Goal: Task Accomplishment & Management: Complete application form

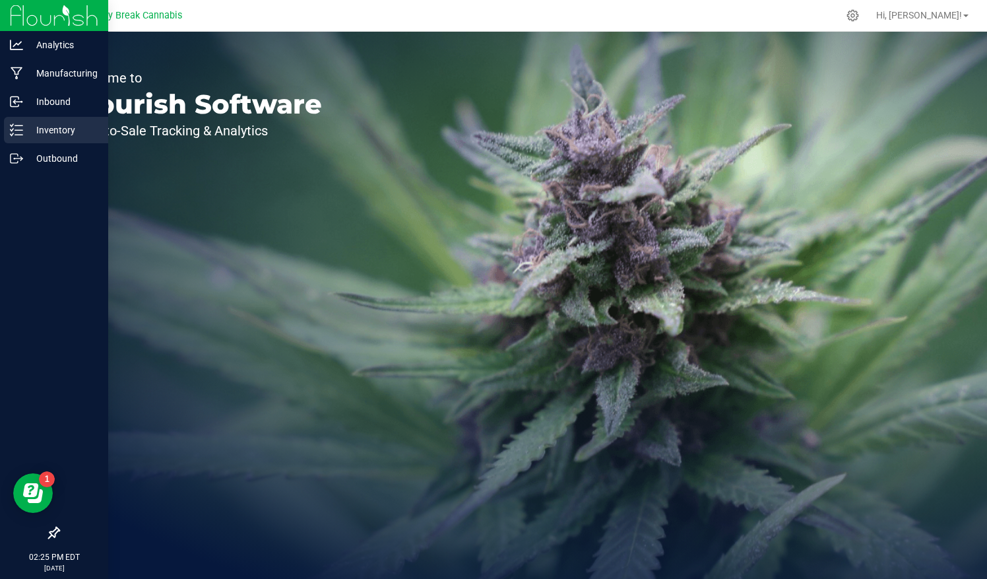
click at [50, 139] on div "Inventory" at bounding box center [56, 130] width 104 height 26
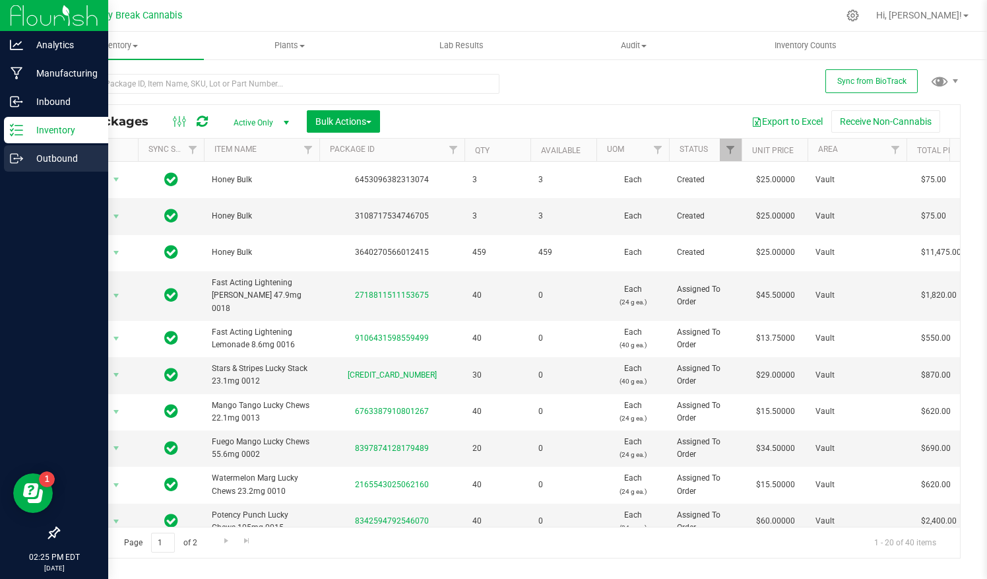
click at [25, 152] on p "Outbound" at bounding box center [62, 158] width 79 height 16
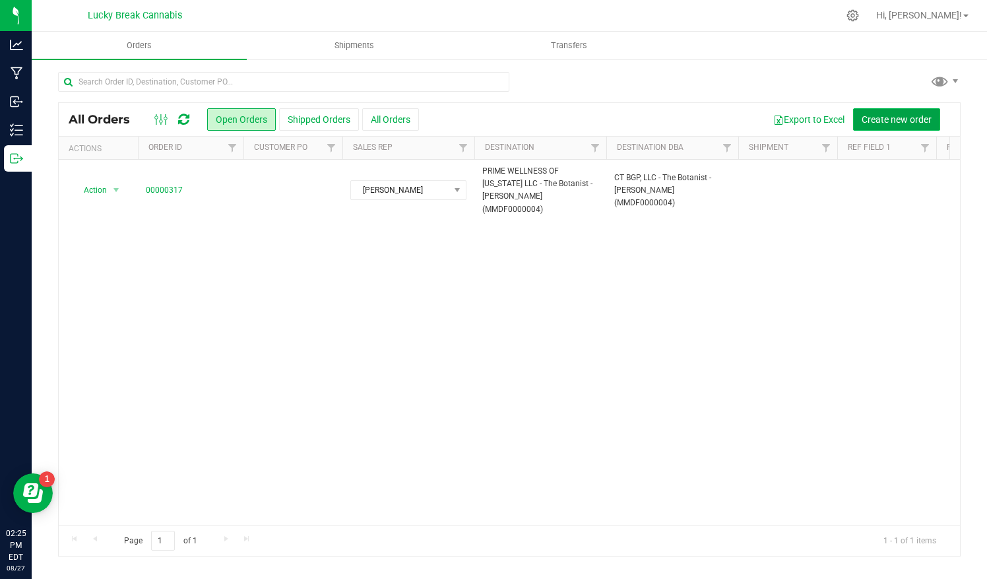
click at [888, 121] on span "Create new order" at bounding box center [897, 119] width 70 height 11
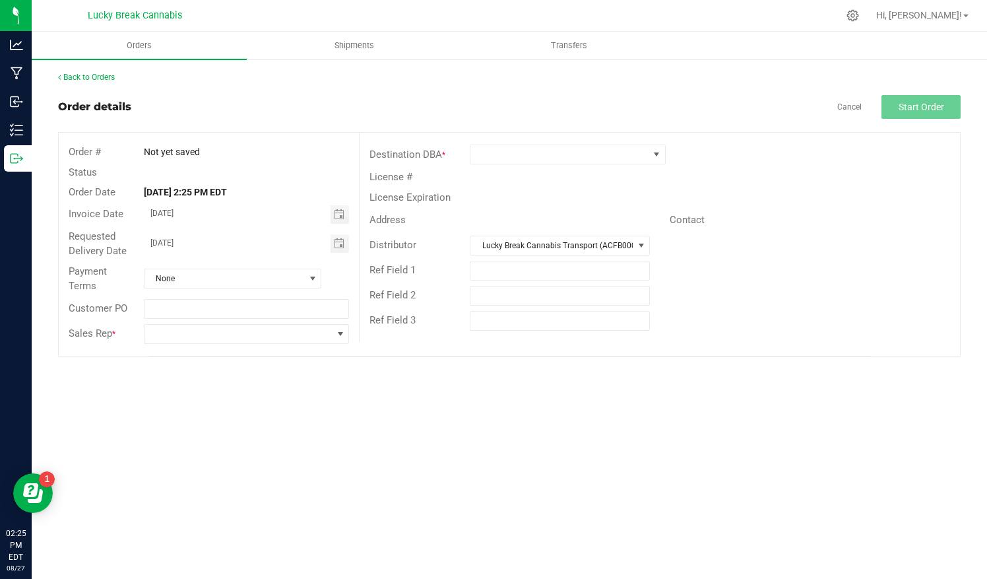
click at [521, 167] on div "License #" at bounding box center [660, 177] width 601 height 20
click at [522, 153] on span at bounding box center [560, 154] width 178 height 18
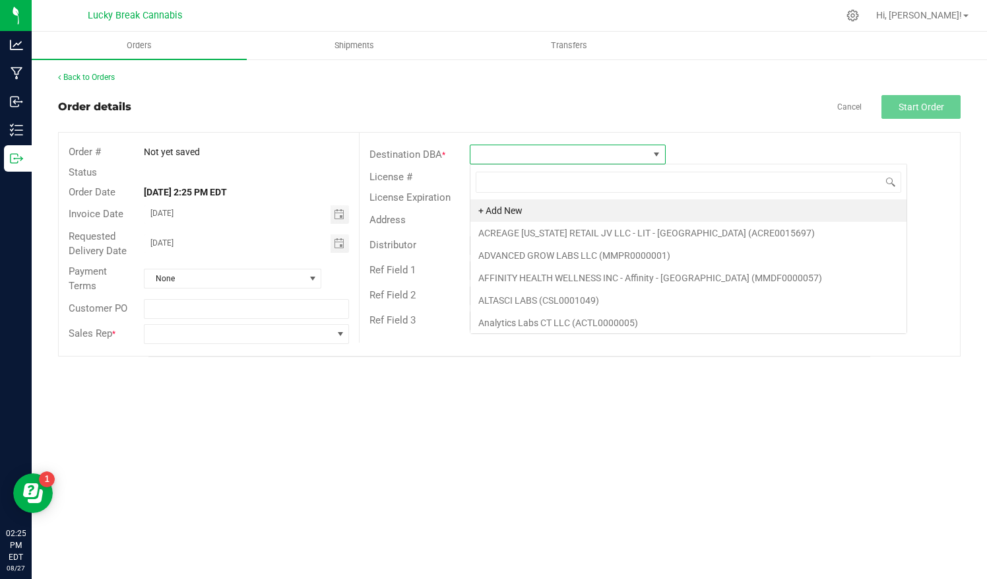
scroll to position [19, 196]
type input "affinity"
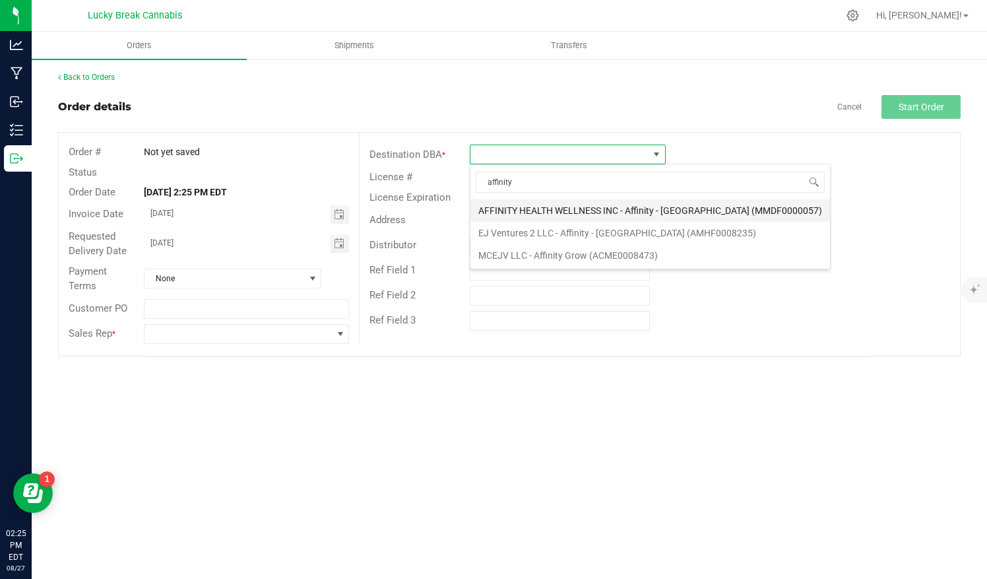
click at [612, 214] on li "AFFINITY HEALTH WELLNESS INC - Affinity - [GEOGRAPHIC_DATA] (MMDF0000057)" at bounding box center [651, 210] width 360 height 22
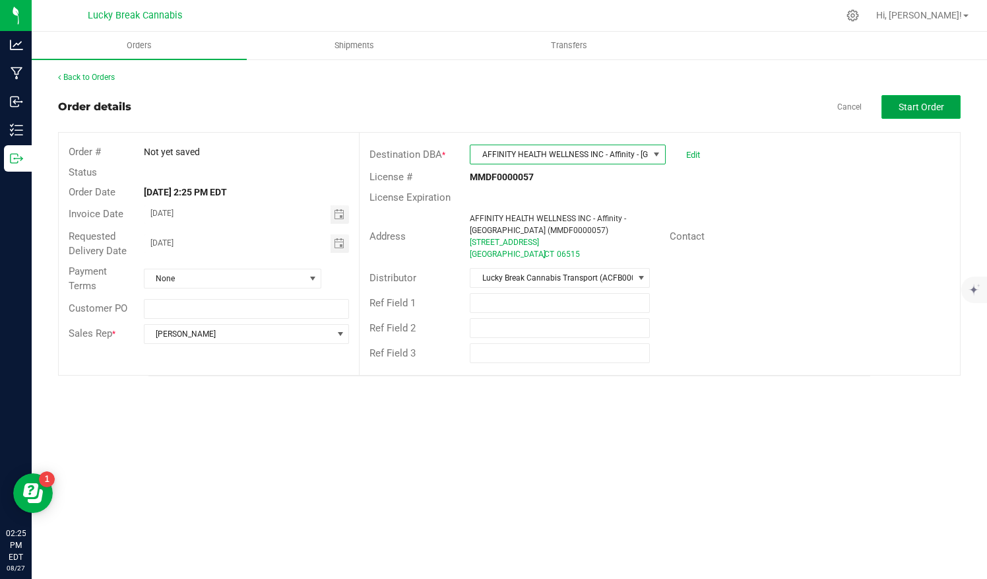
click at [927, 110] on span "Start Order" at bounding box center [922, 107] width 46 height 11
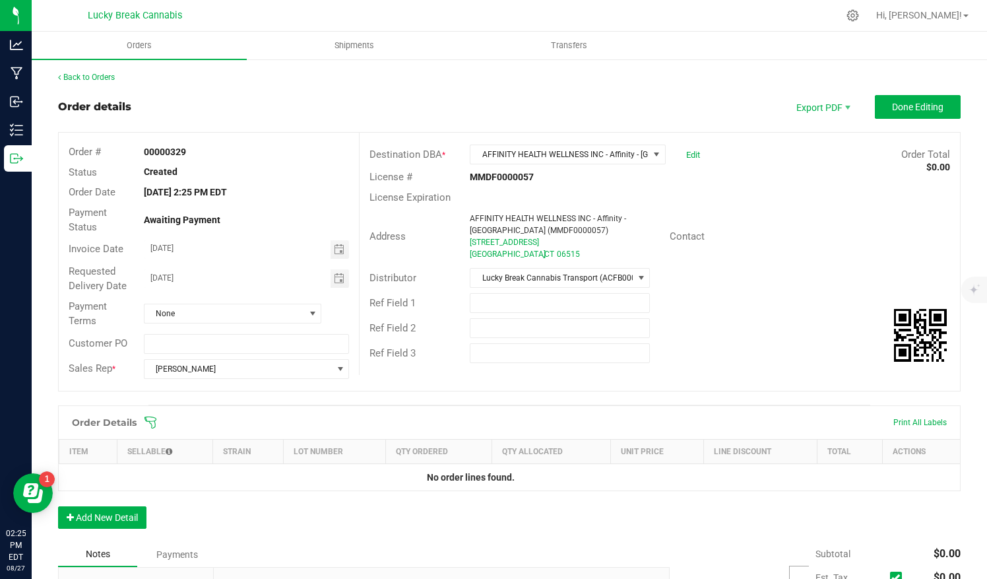
scroll to position [102, 0]
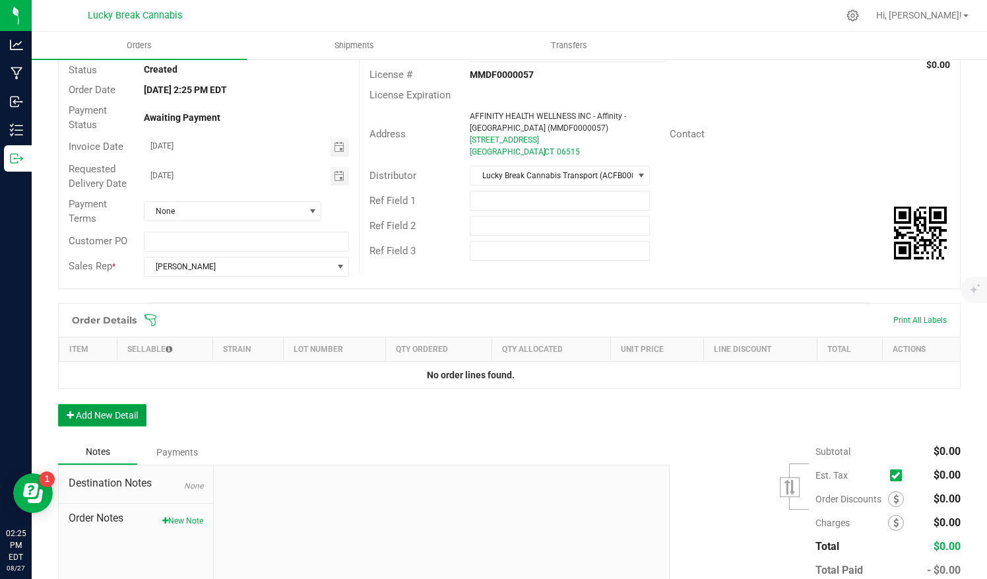
click at [84, 404] on button "Add New Detail" at bounding box center [102, 415] width 88 height 22
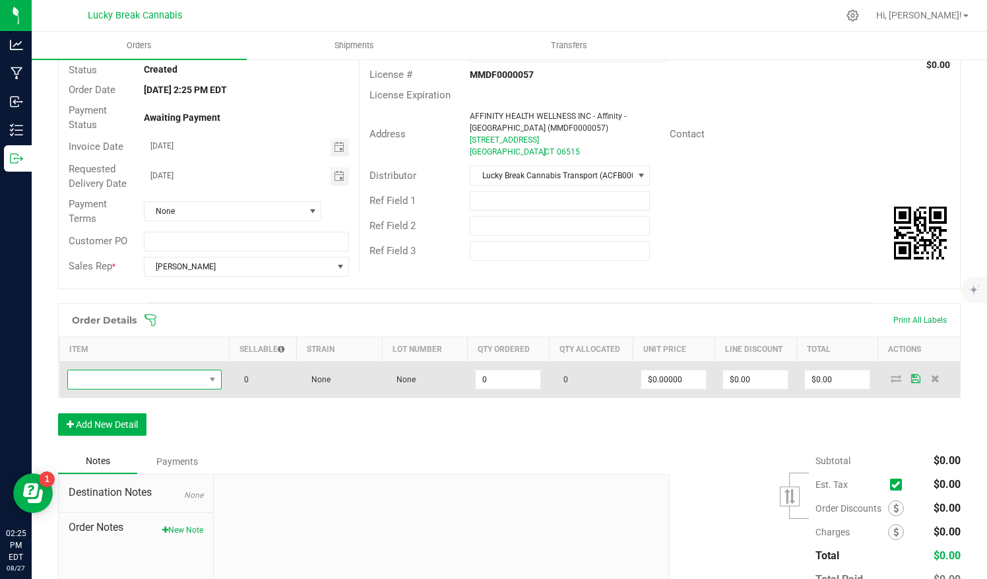
click at [172, 379] on span "NO DATA FOUND" at bounding box center [136, 379] width 137 height 18
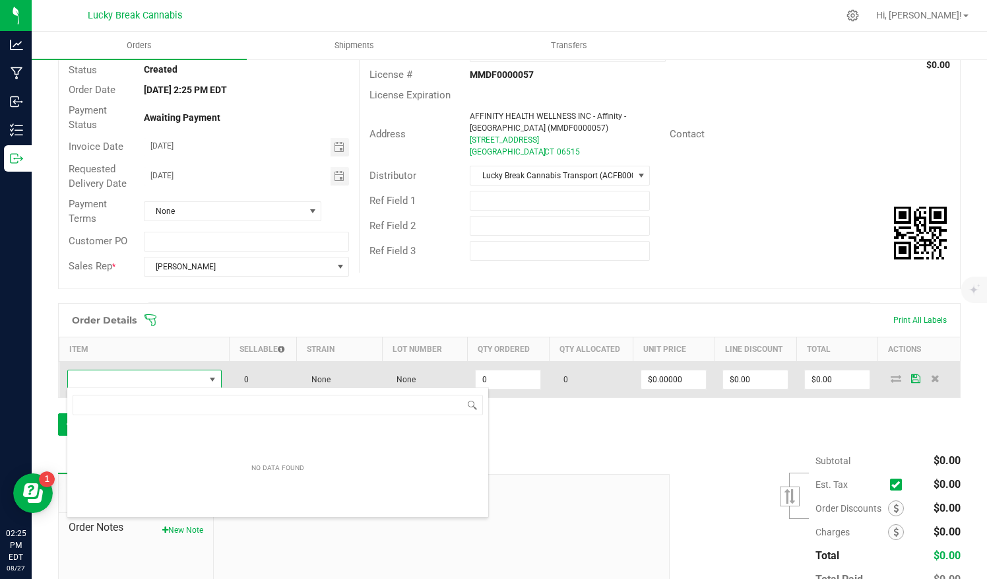
scroll to position [19, 150]
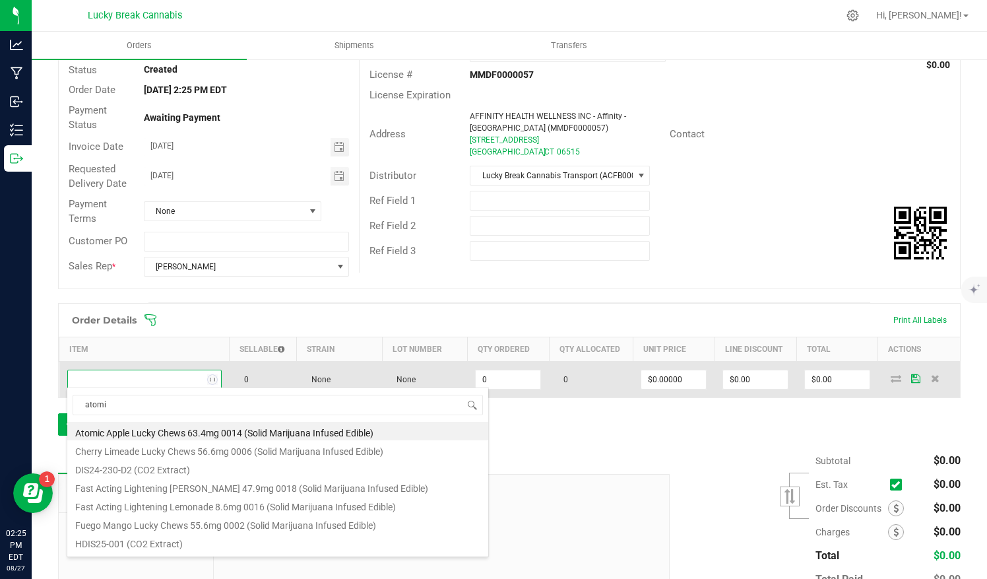
type input "atomic"
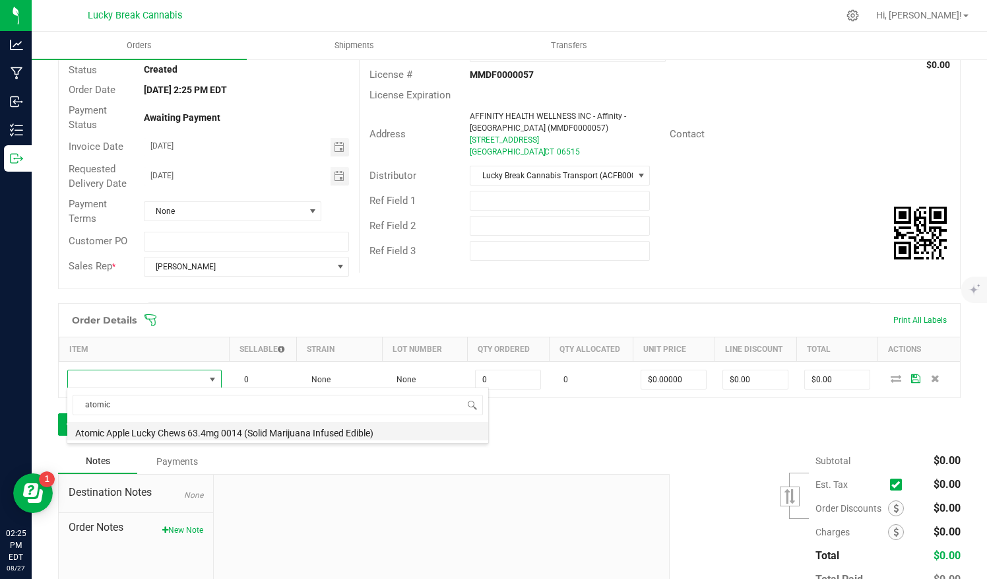
click at [337, 432] on li "Atomic Apple Lucky Chews 63.4mg 0014 (Solid Marijuana Infused Edible)" at bounding box center [277, 431] width 421 height 18
type input "0 ea"
type input "$34.50000"
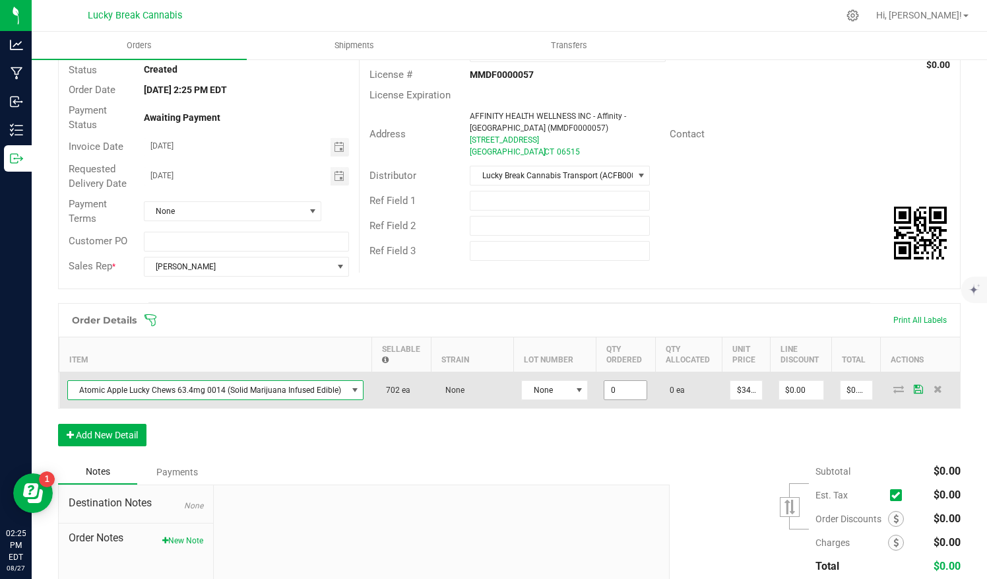
click at [627, 390] on input "0" at bounding box center [625, 390] width 42 height 18
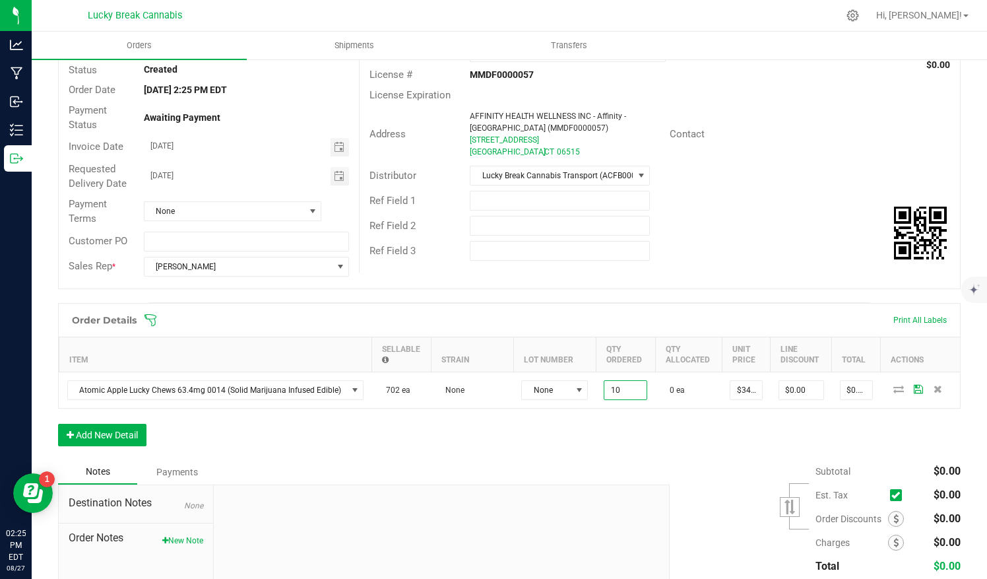
type input "10 ea"
type input "$345.00"
click at [648, 432] on div "Order Details Print All Labels Item Sellable Strain Lot Number Qty Ordered Qty …" at bounding box center [509, 381] width 903 height 156
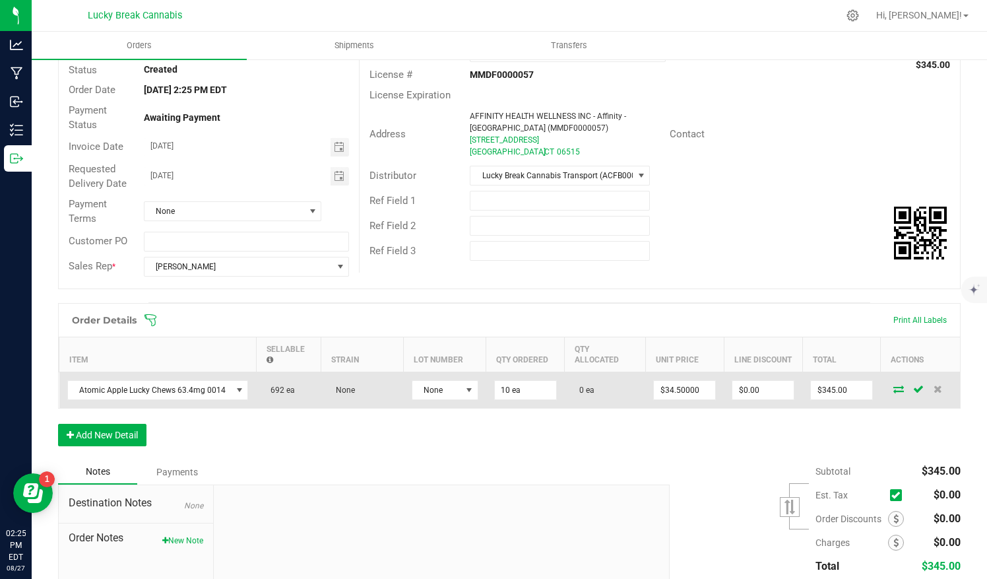
click at [894, 389] on icon at bounding box center [899, 389] width 11 height 8
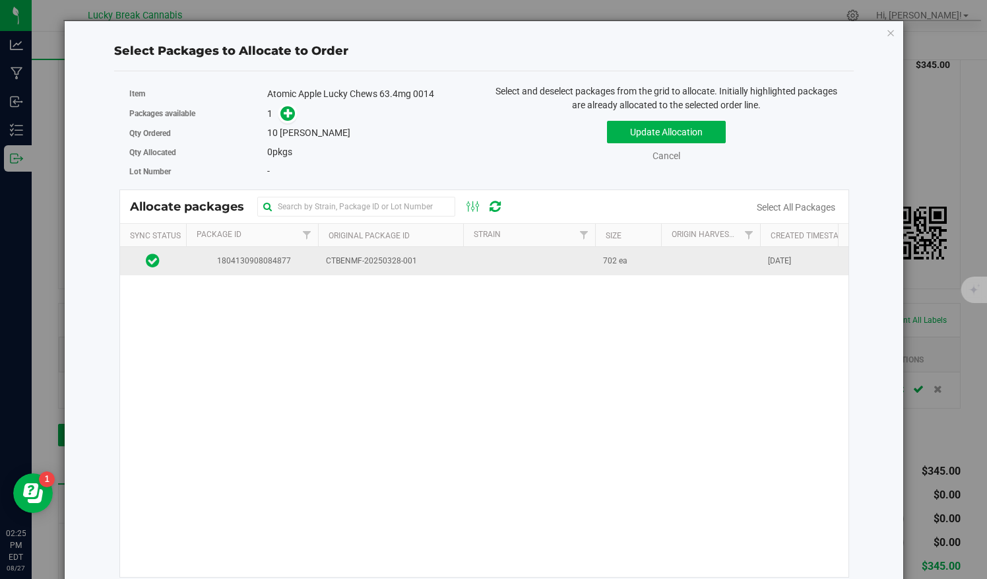
click at [216, 259] on span "1804130908084877" at bounding box center [252, 261] width 116 height 13
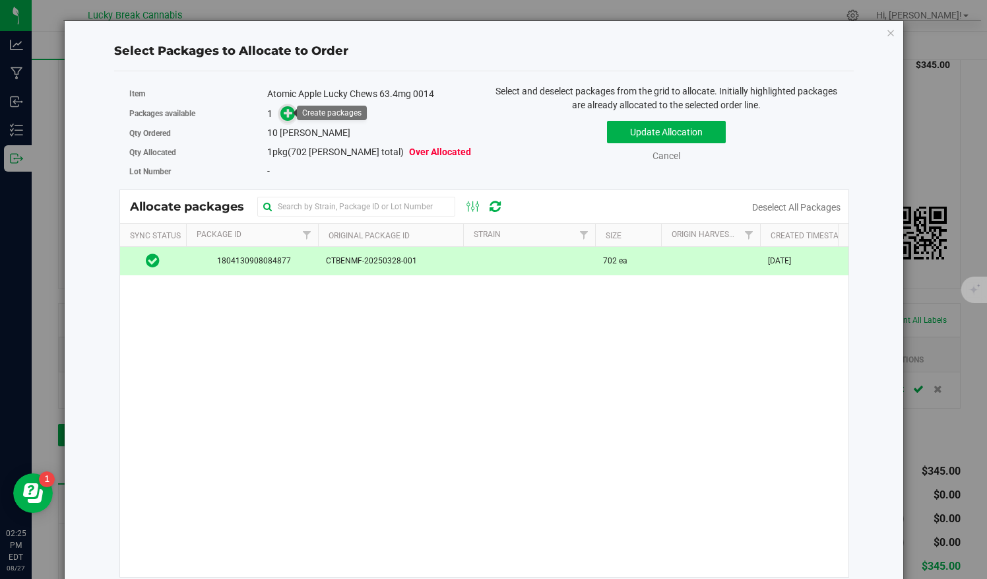
click at [286, 119] on span at bounding box center [287, 113] width 15 height 15
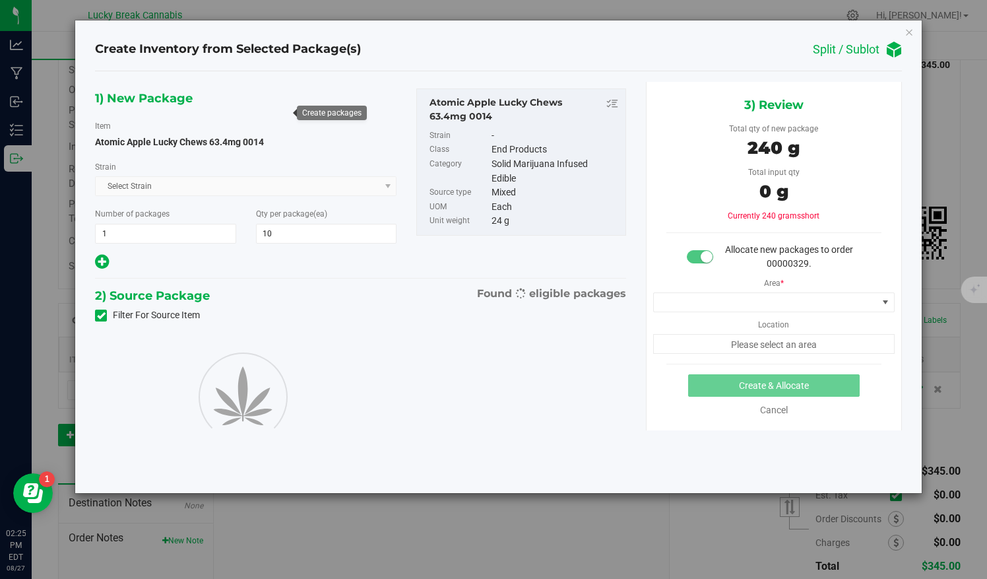
type input "10"
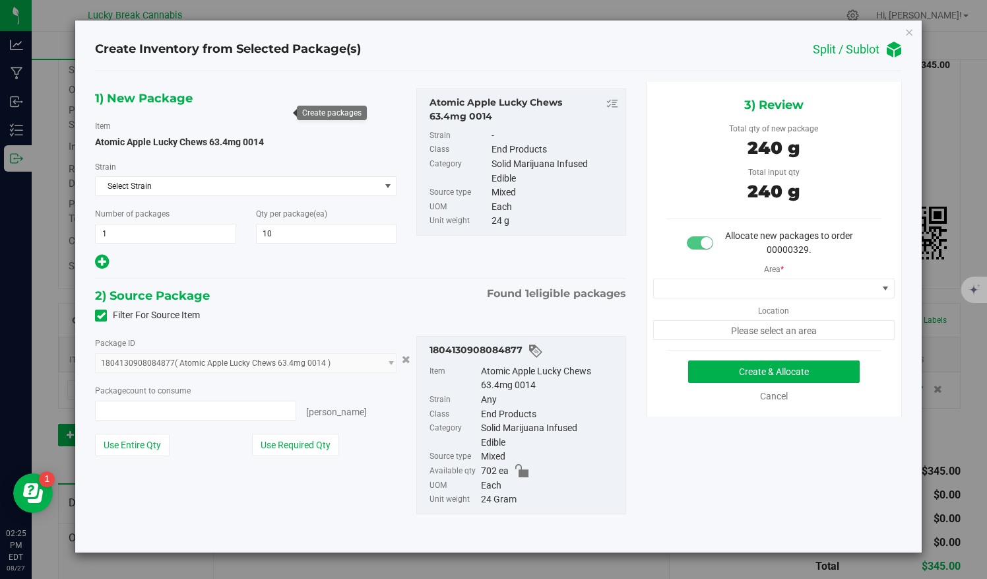
type input "10 ea"
click at [735, 281] on span at bounding box center [765, 288] width 223 height 18
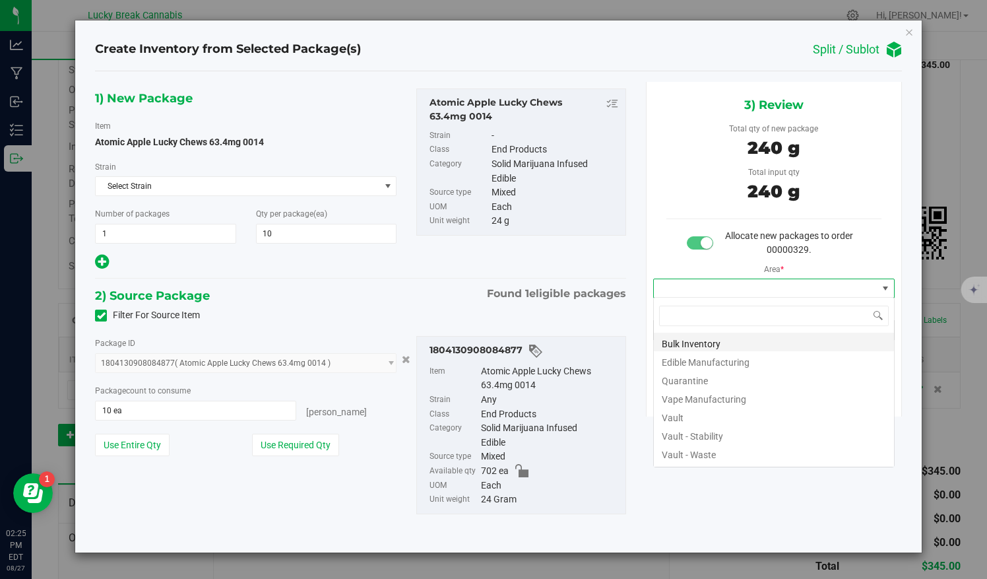
scroll to position [19, 242]
click at [678, 410] on li "Vault" at bounding box center [774, 416] width 240 height 18
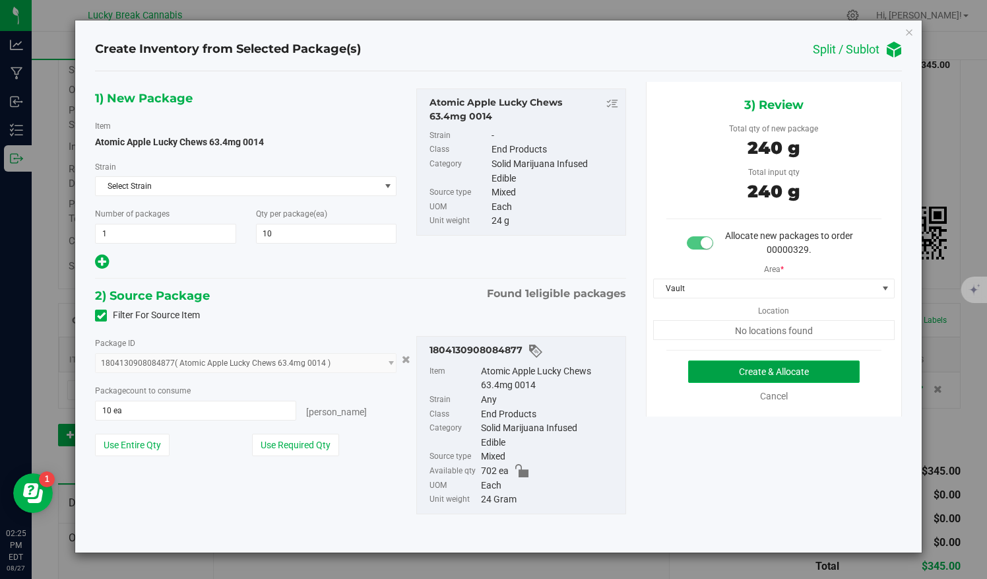
click at [736, 367] on button "Create & Allocate" at bounding box center [774, 371] width 172 height 22
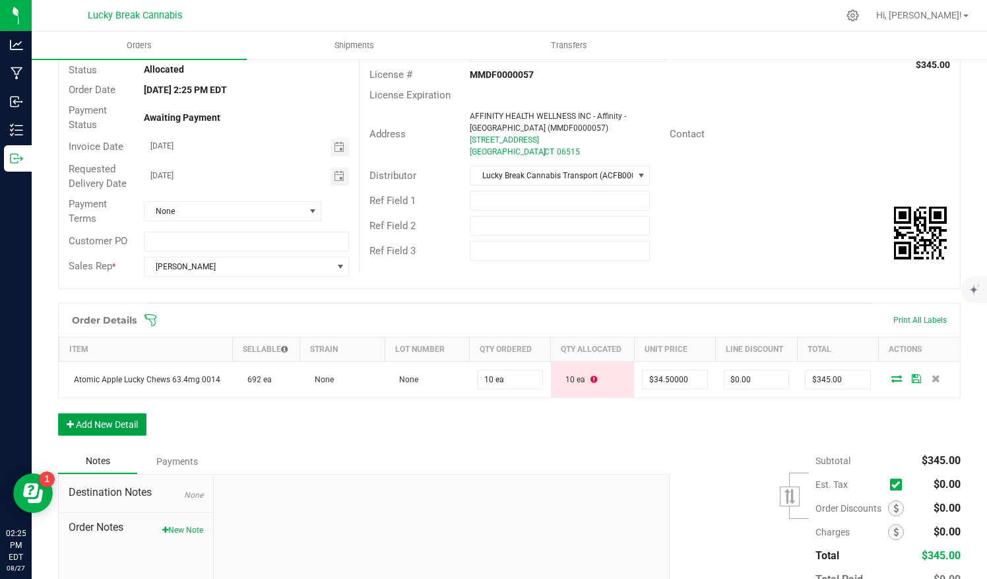
click at [131, 421] on button "Add New Detail" at bounding box center [102, 424] width 88 height 22
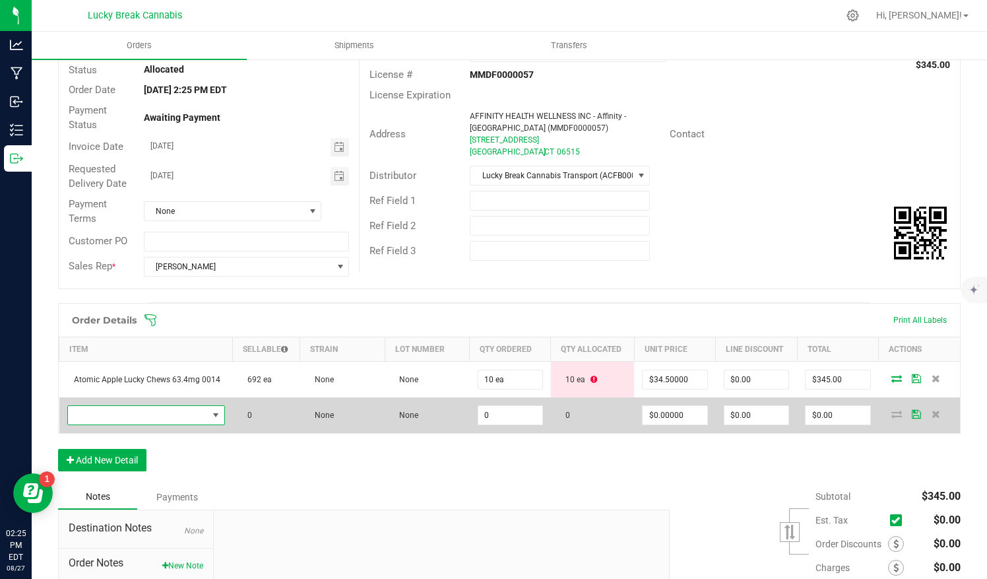
click at [186, 412] on span "NO DATA FOUND" at bounding box center [138, 415] width 140 height 18
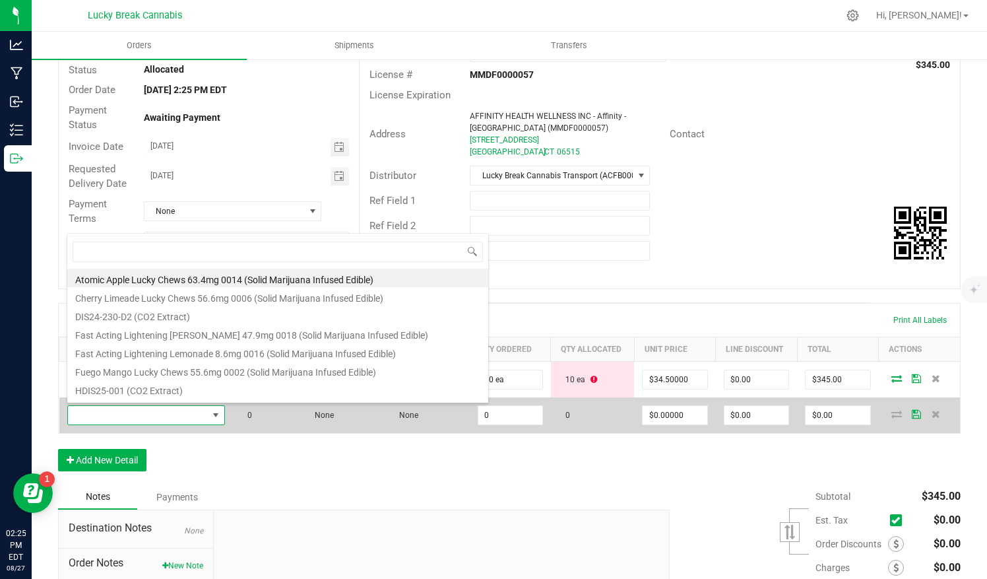
scroll to position [19, 152]
type input "105"
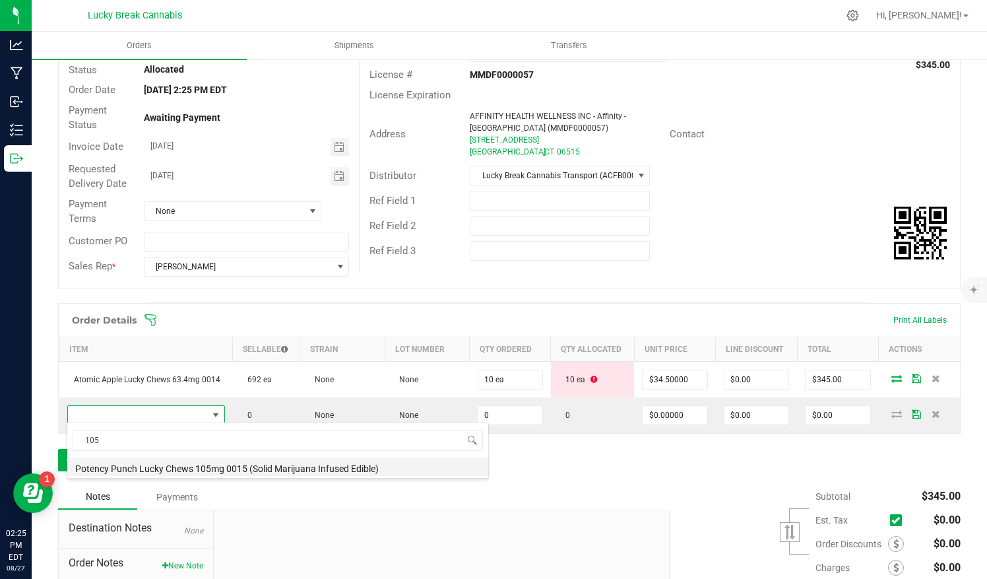
click at [149, 466] on li "Potency Punch Lucky Chews 105mg 0015 (Solid Marijuana Infused Edible)" at bounding box center [277, 466] width 421 height 18
type input "0 ea"
type input "$60.00000"
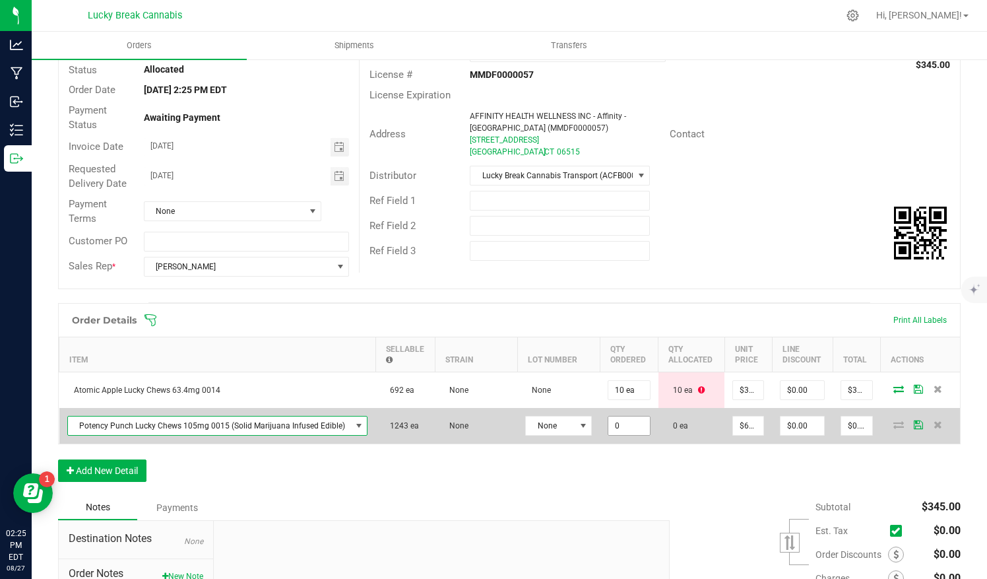
click at [632, 424] on input "0" at bounding box center [629, 425] width 42 height 18
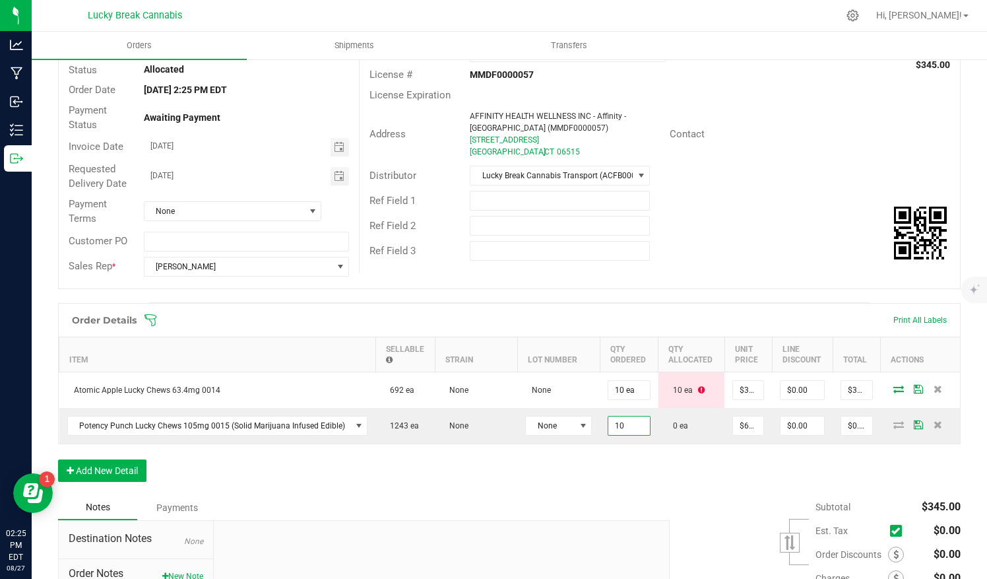
type input "10 ea"
type input "$600.00"
click at [647, 479] on div "Order Details Print All Labels Item Sellable Strain Lot Number Qty Ordered Qty …" at bounding box center [509, 399] width 903 height 192
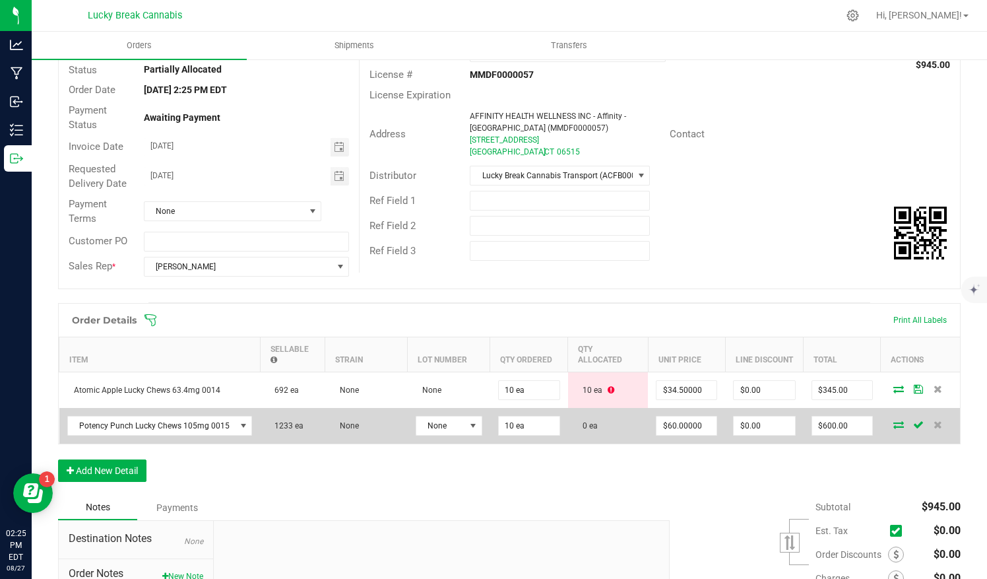
click at [894, 423] on icon at bounding box center [899, 424] width 11 height 8
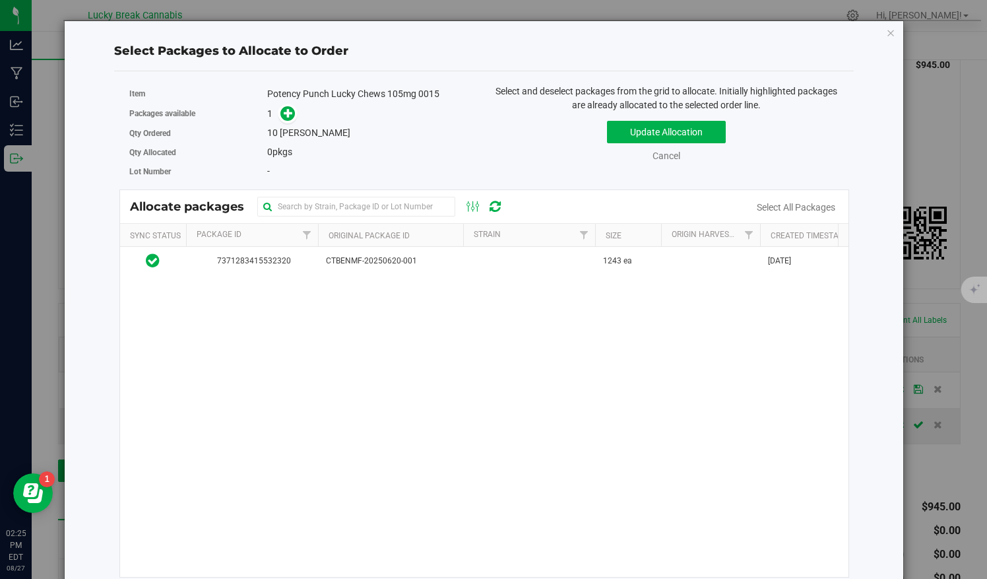
click at [364, 276] on div "7371283415532320 CTBENMF-20250620-001 1243 ea [DATE] Mixed Vault $0.63 $783.09" at bounding box center [484, 412] width 729 height 330
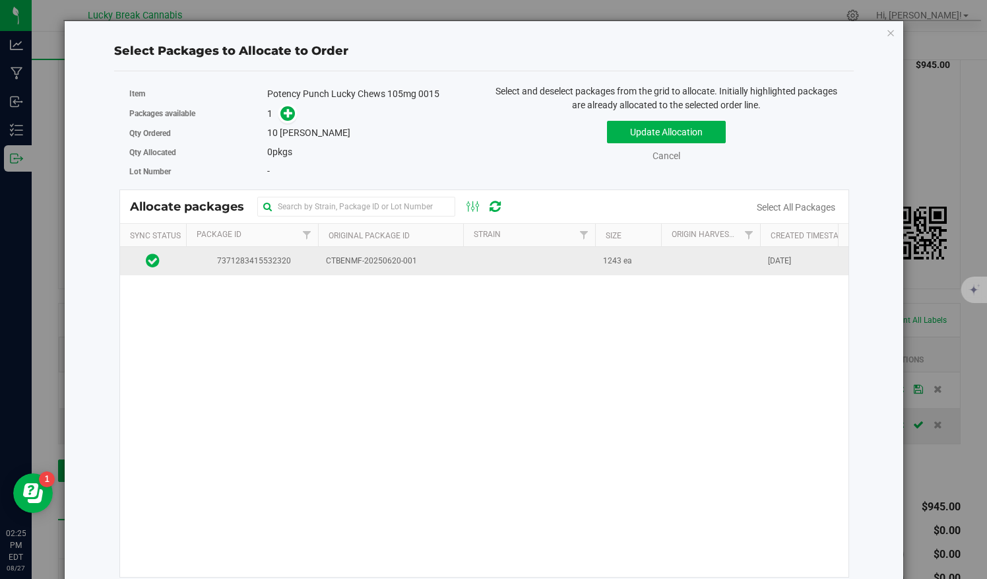
click at [366, 257] on span "CTBENMF-20250620-001" at bounding box center [390, 261] width 129 height 13
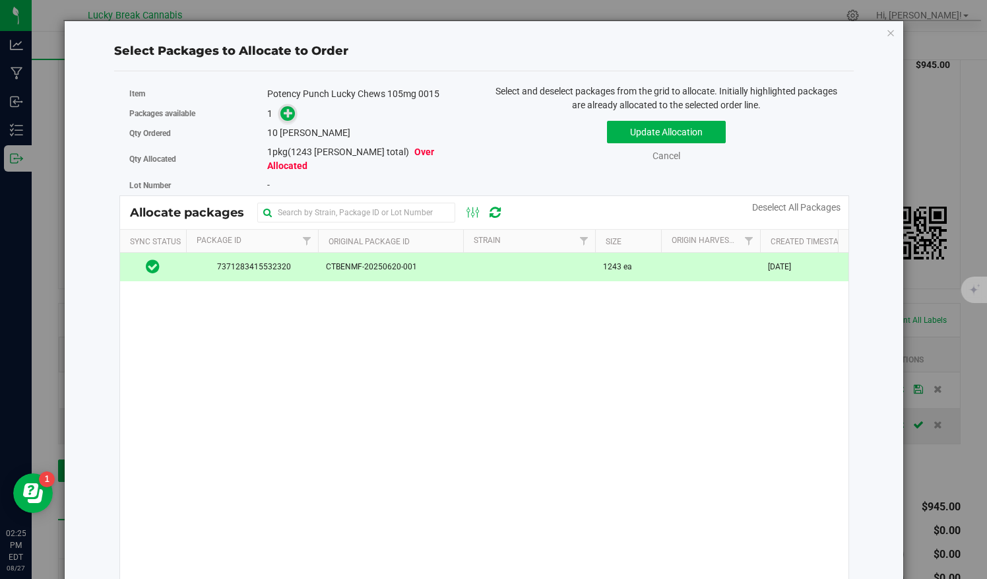
click at [285, 112] on icon at bounding box center [288, 112] width 9 height 9
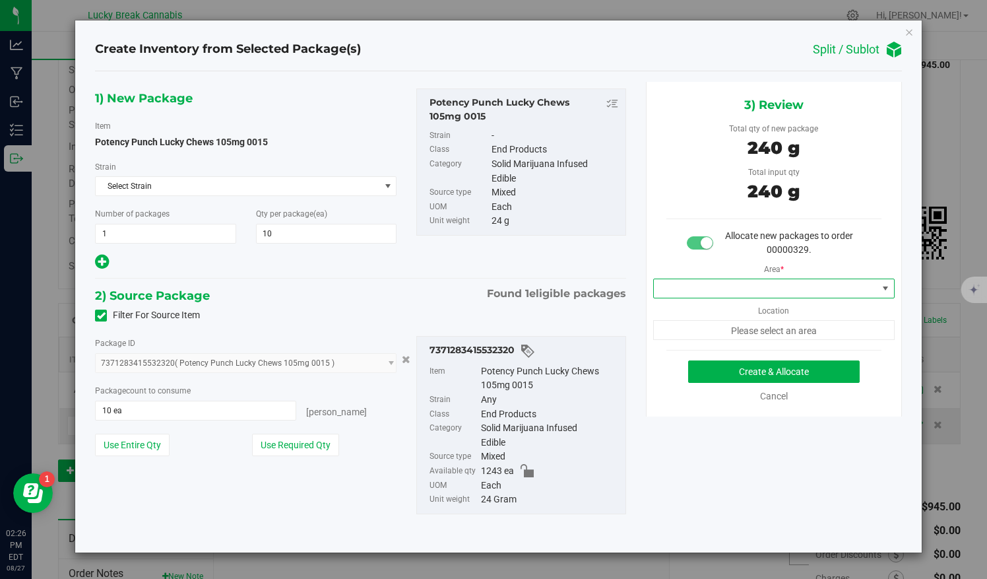
click at [747, 284] on span at bounding box center [765, 288] width 223 height 18
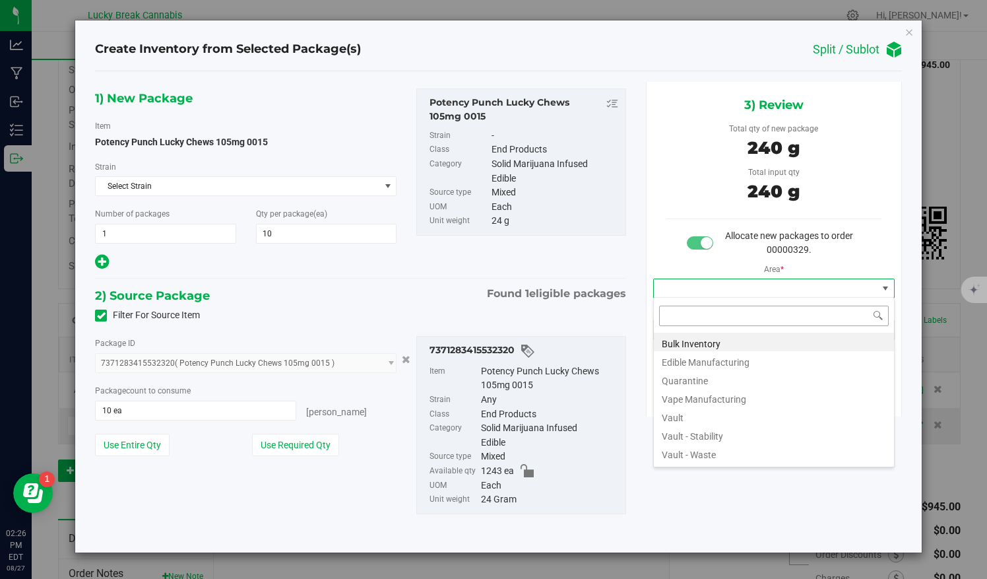
scroll to position [19, 242]
click at [676, 417] on li "Vault" at bounding box center [774, 416] width 240 height 18
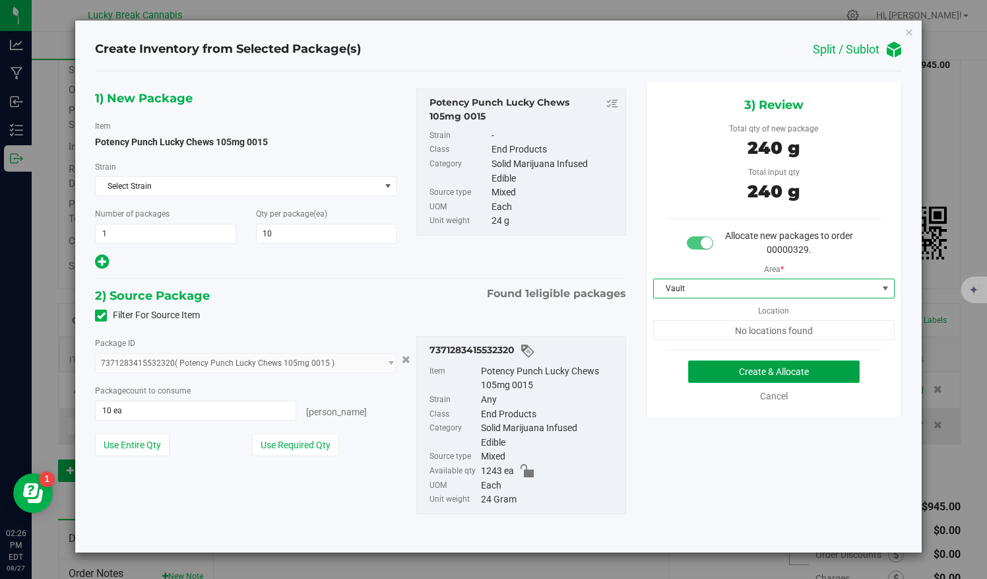
click at [717, 366] on button "Create & Allocate" at bounding box center [774, 371] width 172 height 22
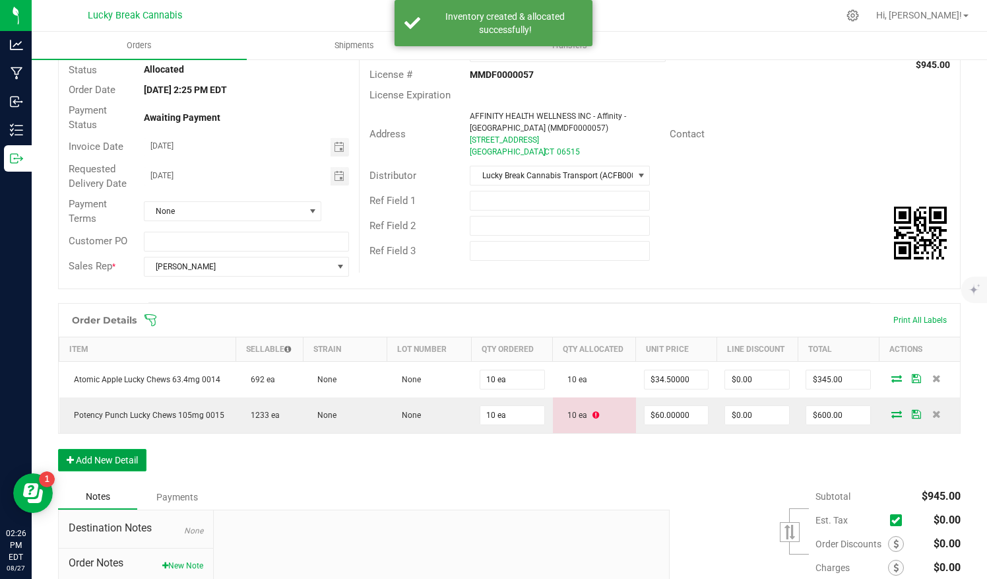
click at [124, 458] on button "Add New Detail" at bounding box center [102, 460] width 88 height 22
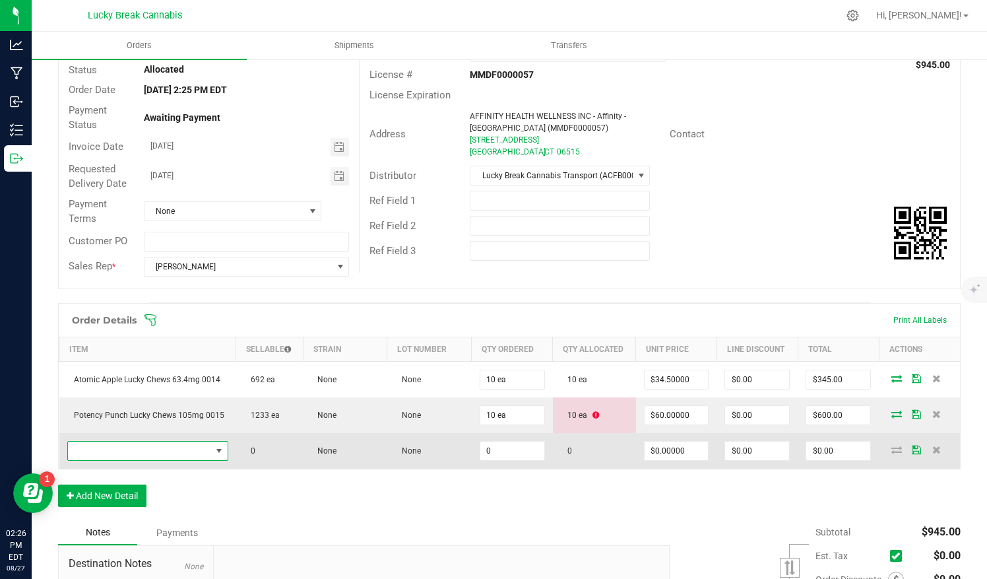
click at [185, 447] on span "NO DATA FOUND" at bounding box center [139, 450] width 143 height 18
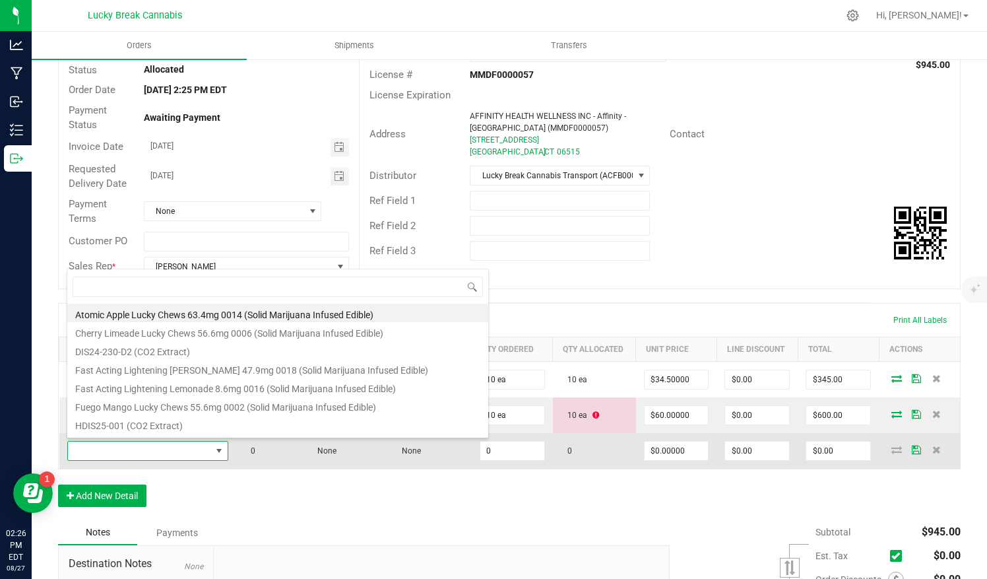
scroll to position [19, 154]
type input "tango"
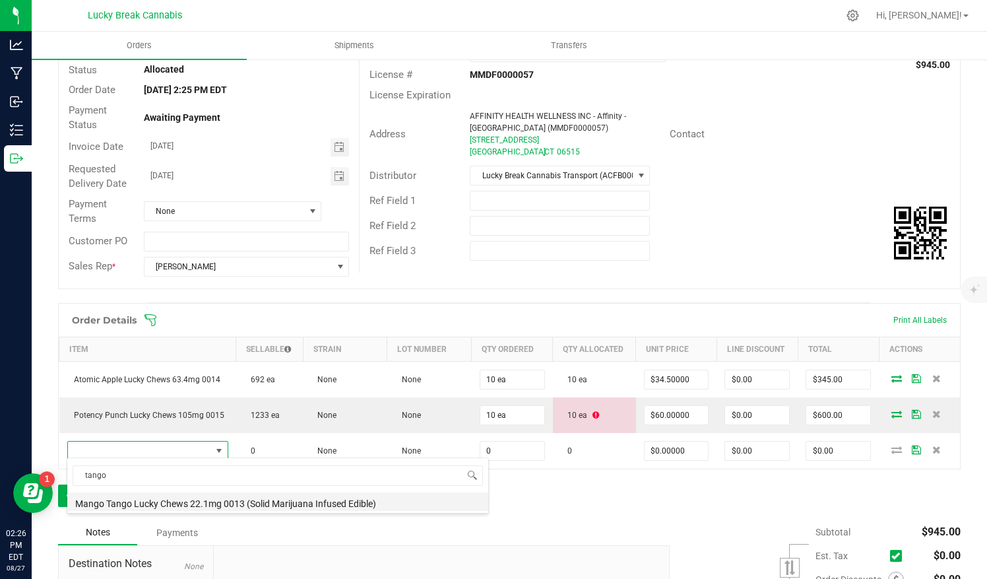
click at [164, 498] on li "Mango Tango Lucky Chews 22.1mg 0013 (Solid Marijuana Infused Edible)" at bounding box center [277, 501] width 421 height 18
type input "0 ea"
type input "$15.50000"
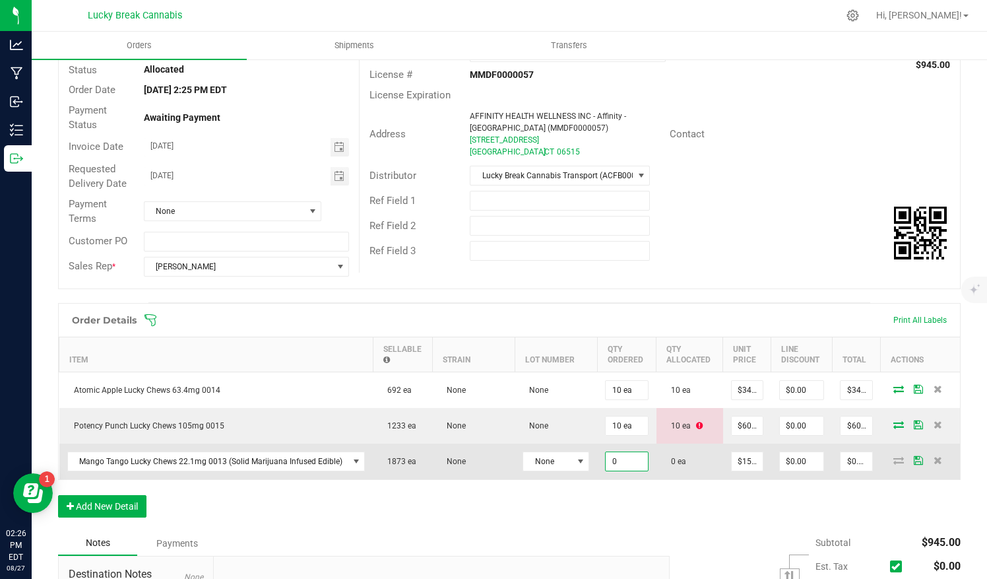
click at [615, 455] on input "0" at bounding box center [627, 461] width 42 height 18
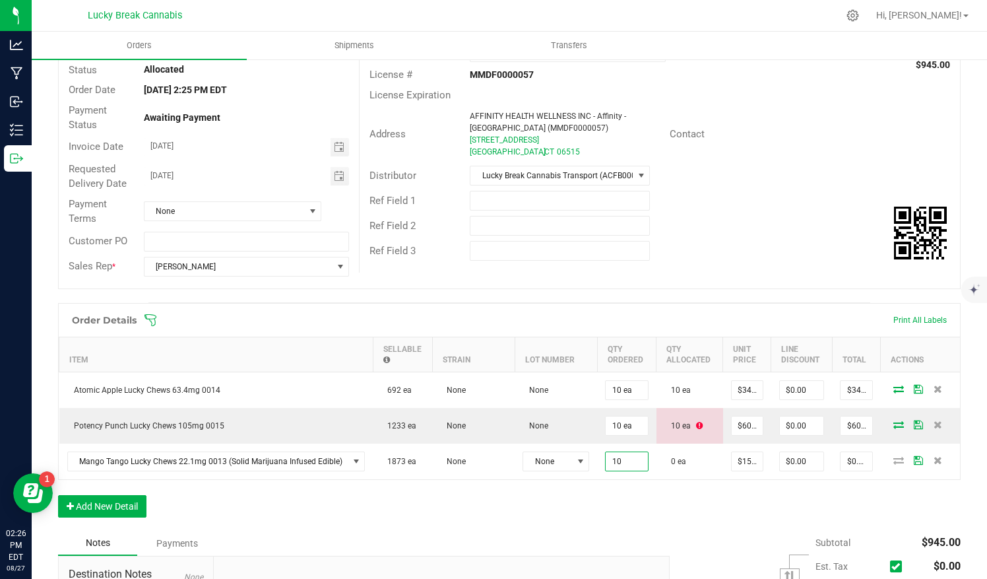
type input "10 ea"
type input "$155.00"
click at [634, 502] on div "Order Details Print All Labels Item Sellable Strain Lot Number Qty Ordered Qty …" at bounding box center [509, 417] width 903 height 228
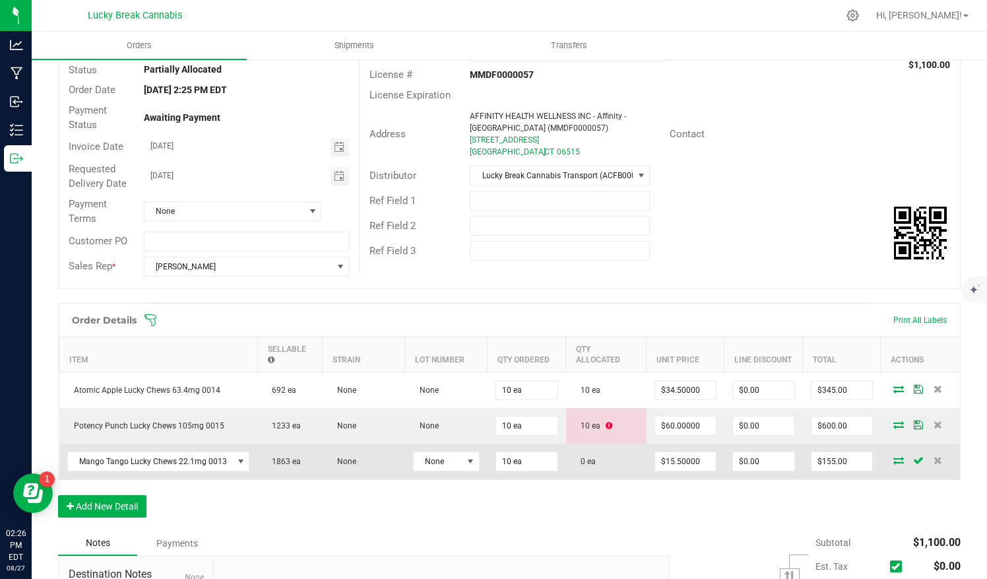
click at [894, 458] on icon at bounding box center [899, 460] width 11 height 8
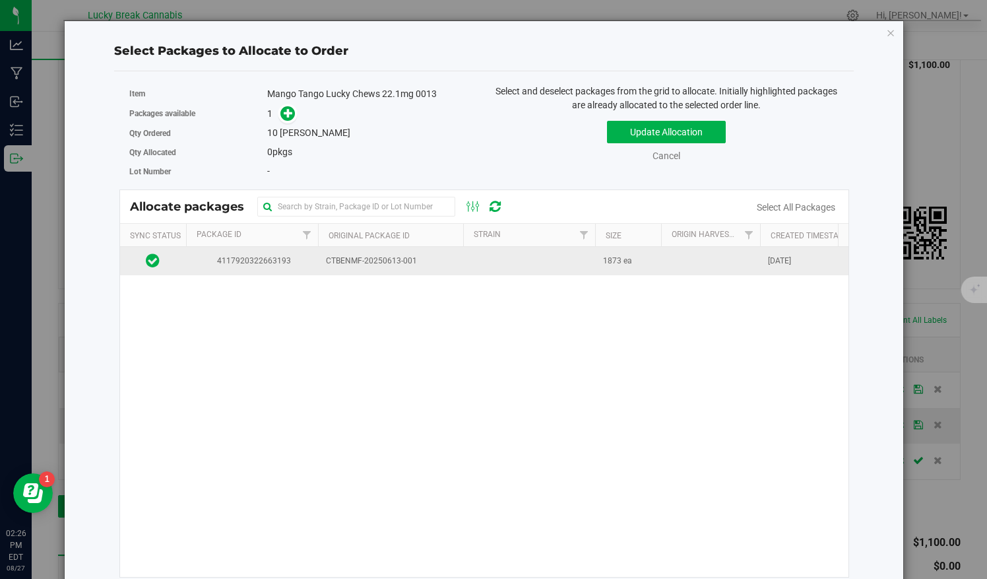
click at [319, 253] on td "CTBENMF-20250613-001" at bounding box center [390, 261] width 145 height 28
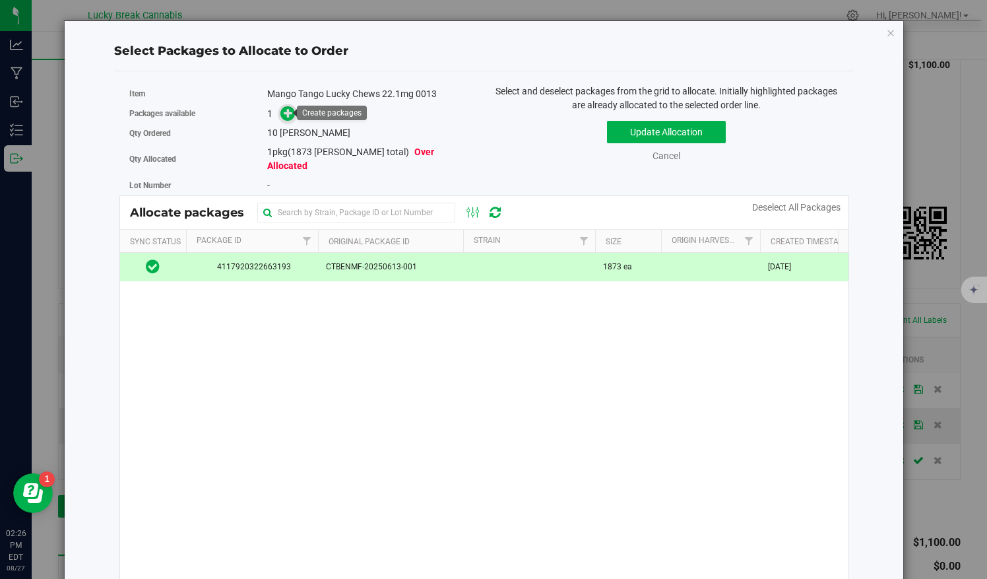
click at [292, 115] on span at bounding box center [287, 113] width 15 height 15
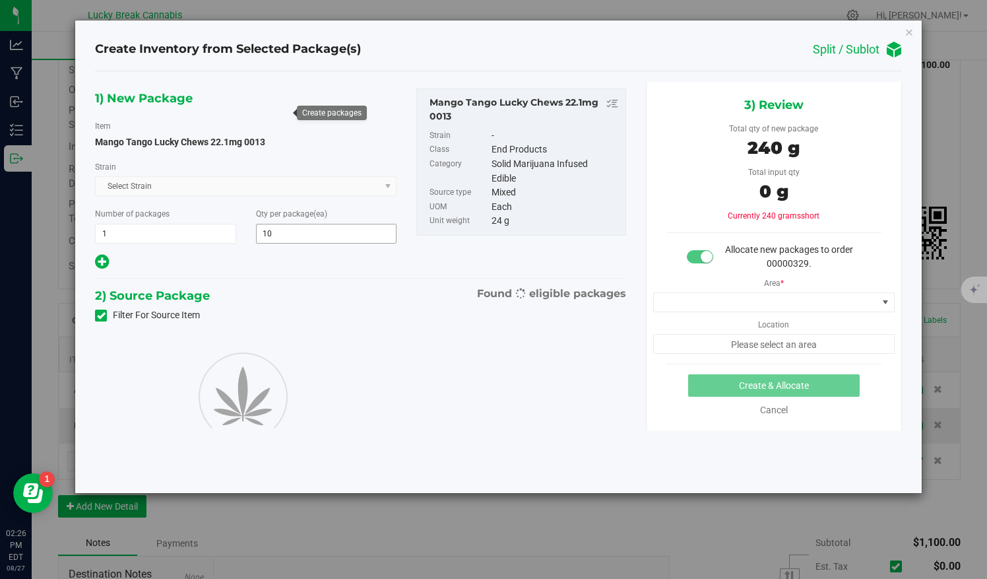
type input "10"
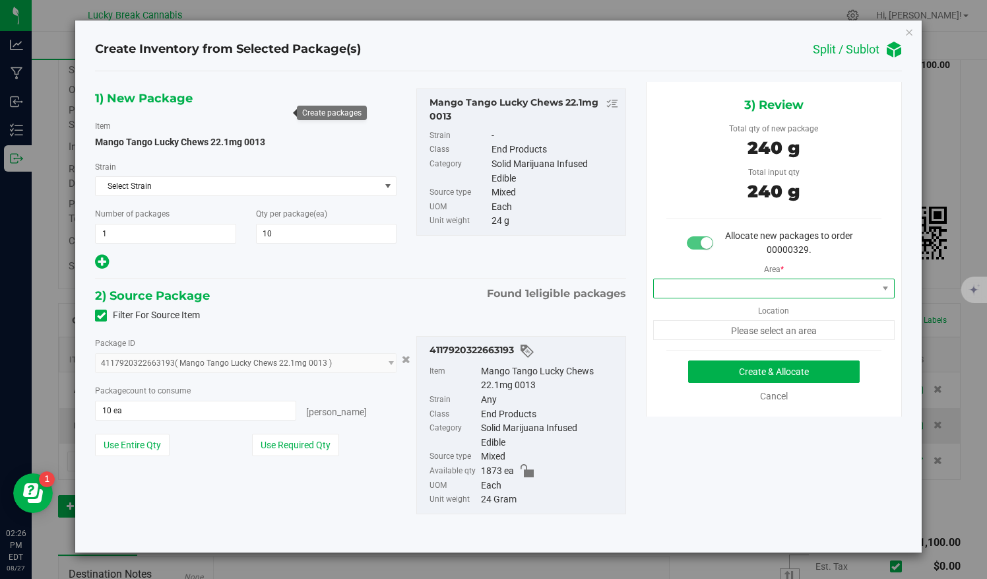
click at [798, 282] on span at bounding box center [765, 288] width 223 height 18
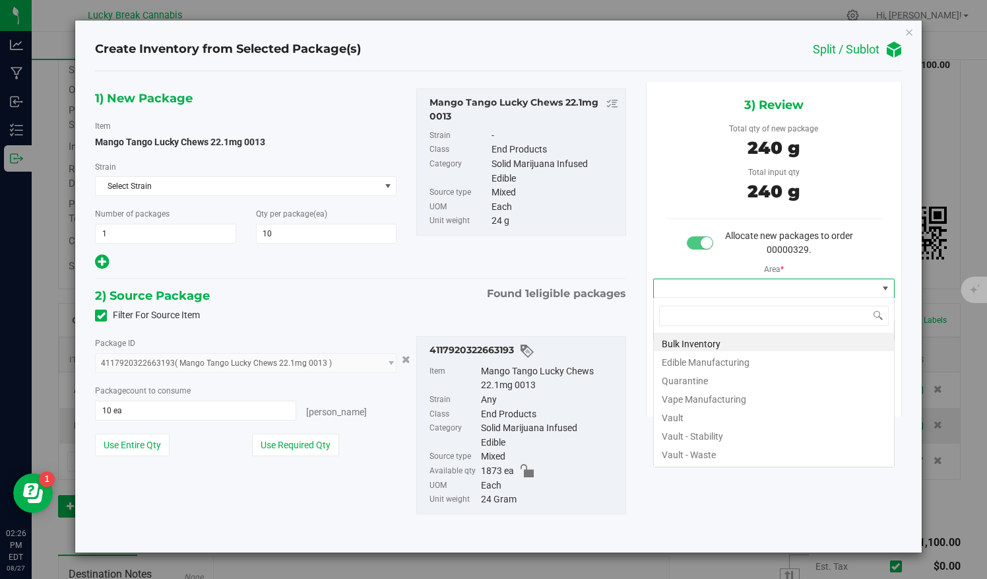
scroll to position [19, 242]
click at [682, 416] on li "Vault" at bounding box center [774, 416] width 240 height 18
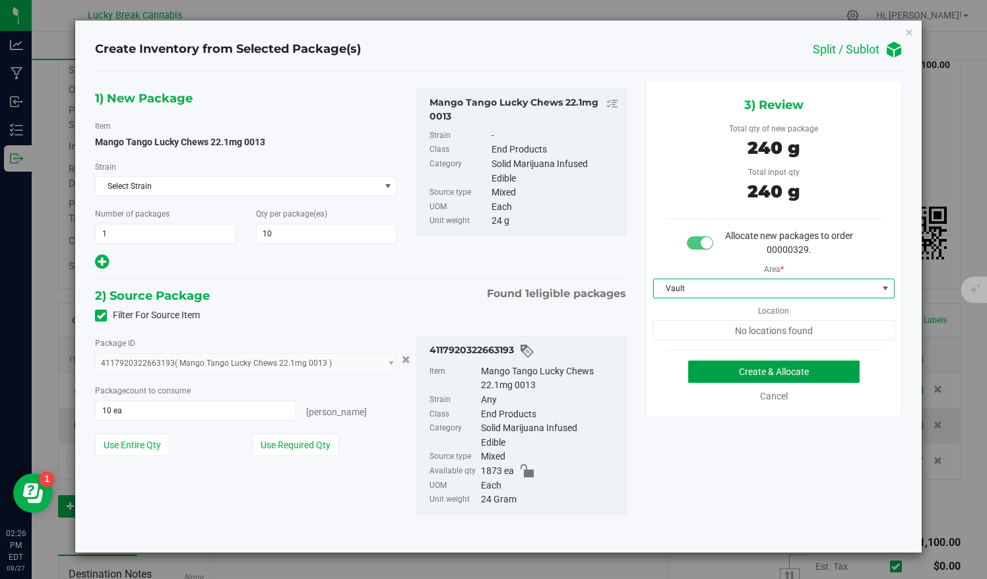
click at [724, 371] on button "Create & Allocate" at bounding box center [774, 371] width 172 height 22
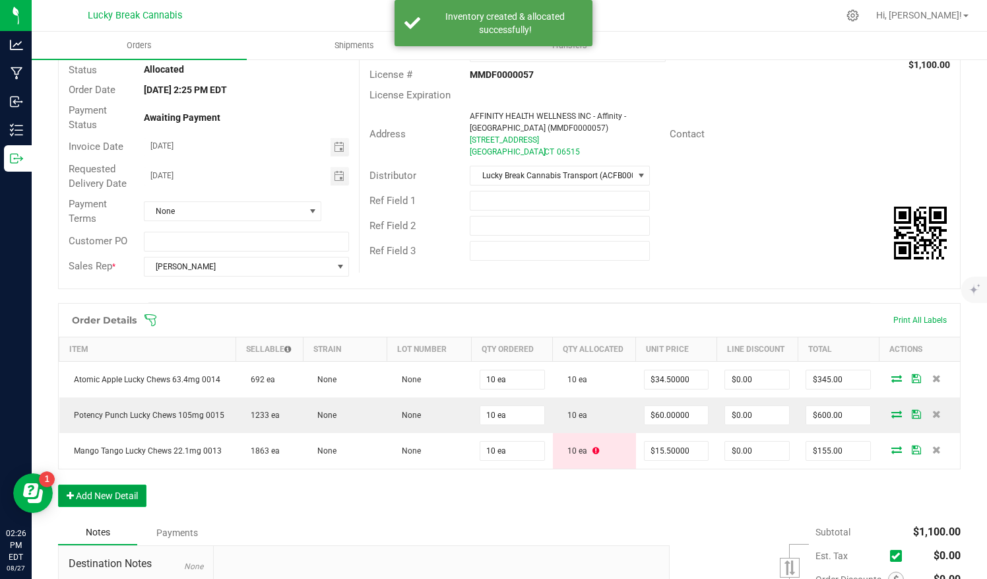
click at [122, 495] on button "Add New Detail" at bounding box center [102, 495] width 88 height 22
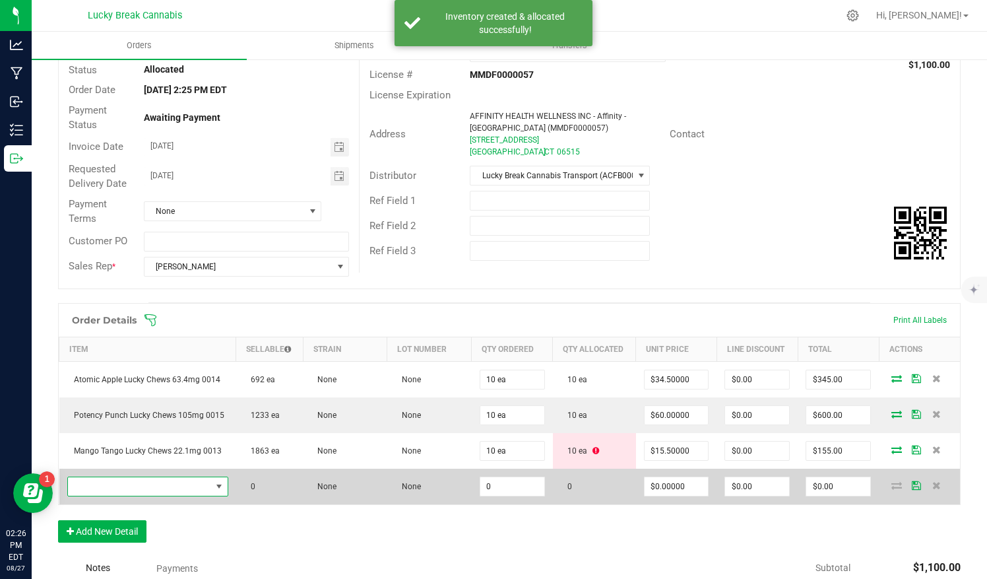
click at [163, 477] on span "NO DATA FOUND" at bounding box center [139, 486] width 143 height 18
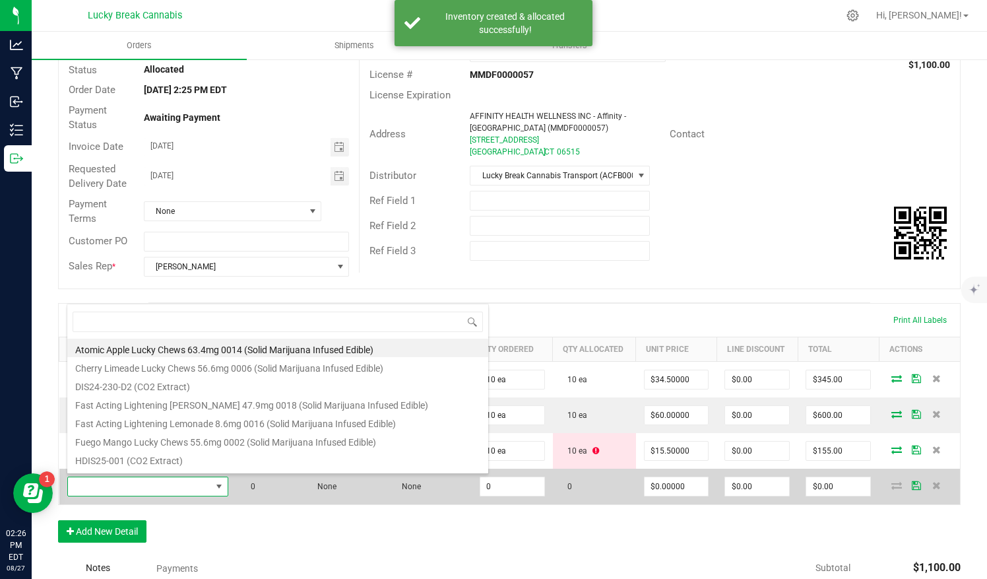
scroll to position [19, 154]
type input "light"
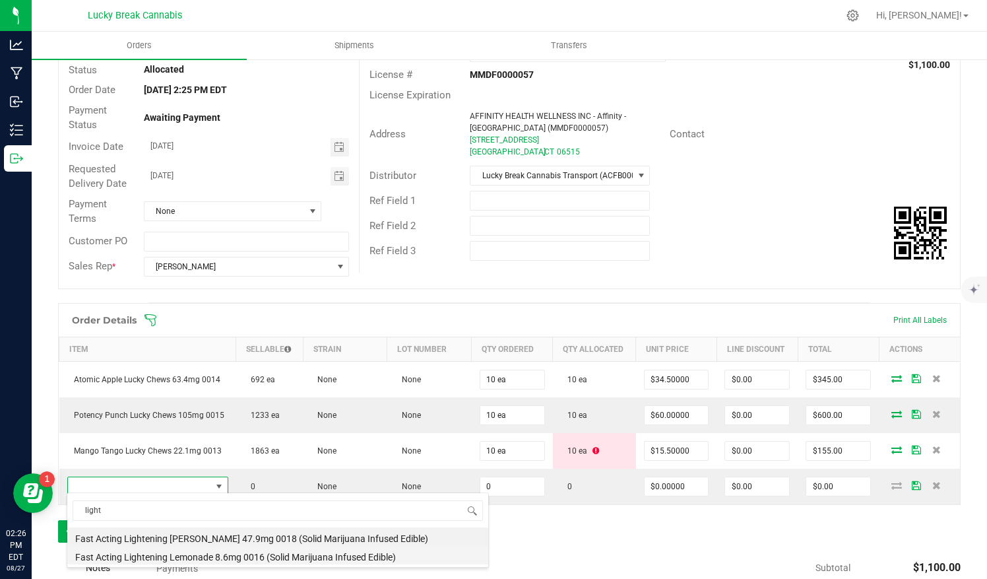
click at [121, 554] on li "Fast Acting Lightening Lemonade 8.6mg 0016 (Solid Marijuana Infused Edible)" at bounding box center [277, 555] width 421 height 18
type input "0 ea"
type input "$13.75000"
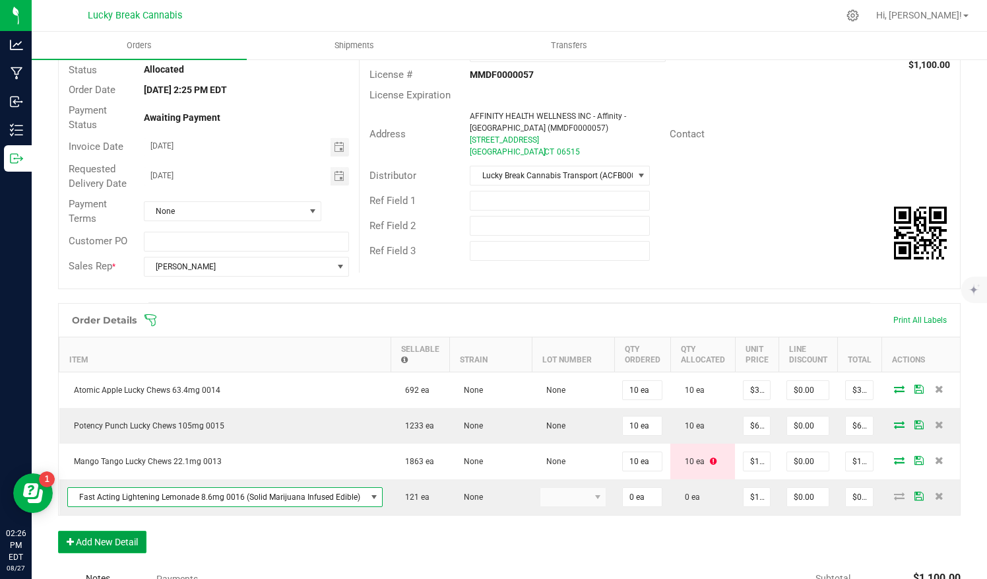
click at [102, 552] on button "Add New Detail" at bounding box center [102, 542] width 88 height 22
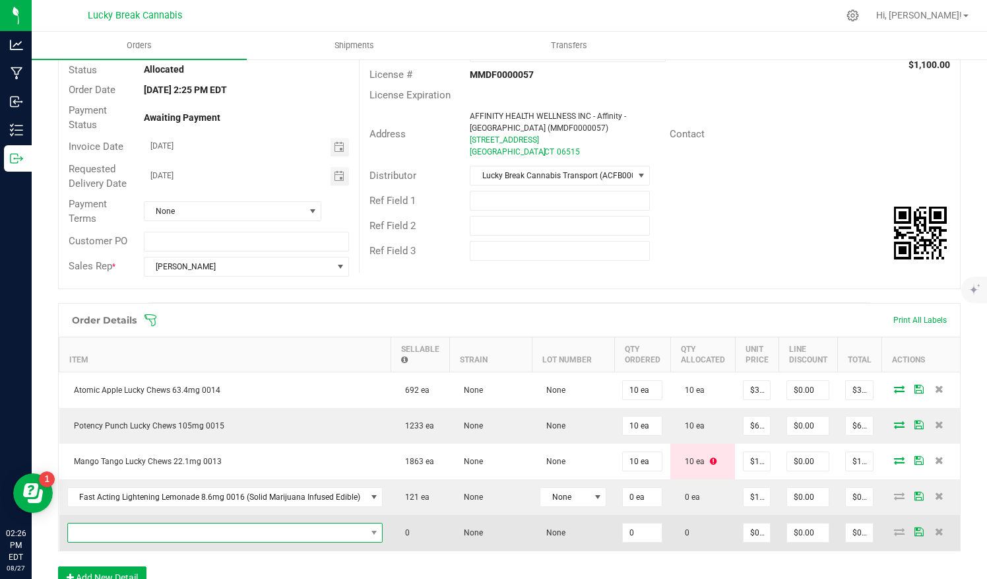
click at [148, 525] on span "NO DATA FOUND" at bounding box center [217, 532] width 298 height 18
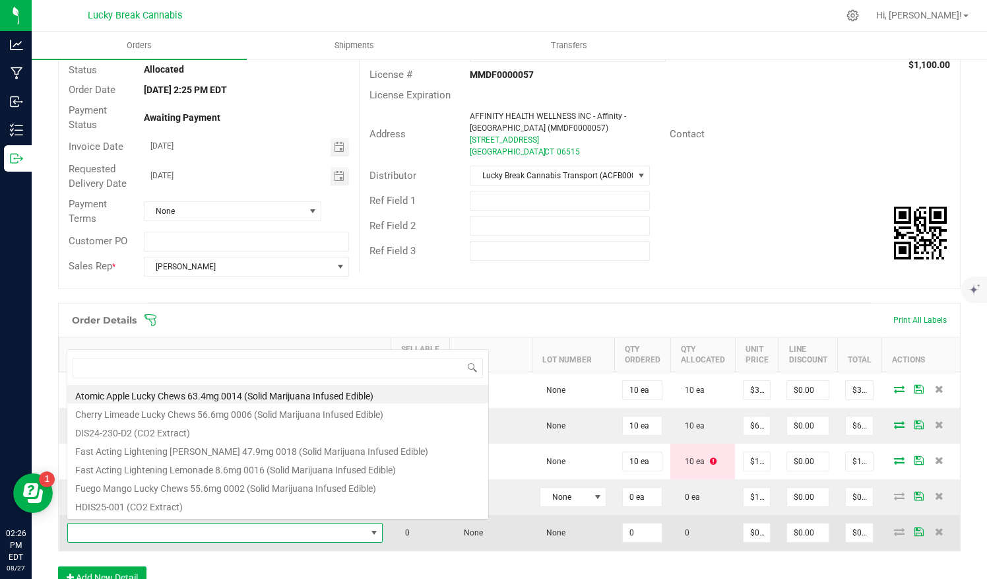
scroll to position [19, 310]
type input "light"
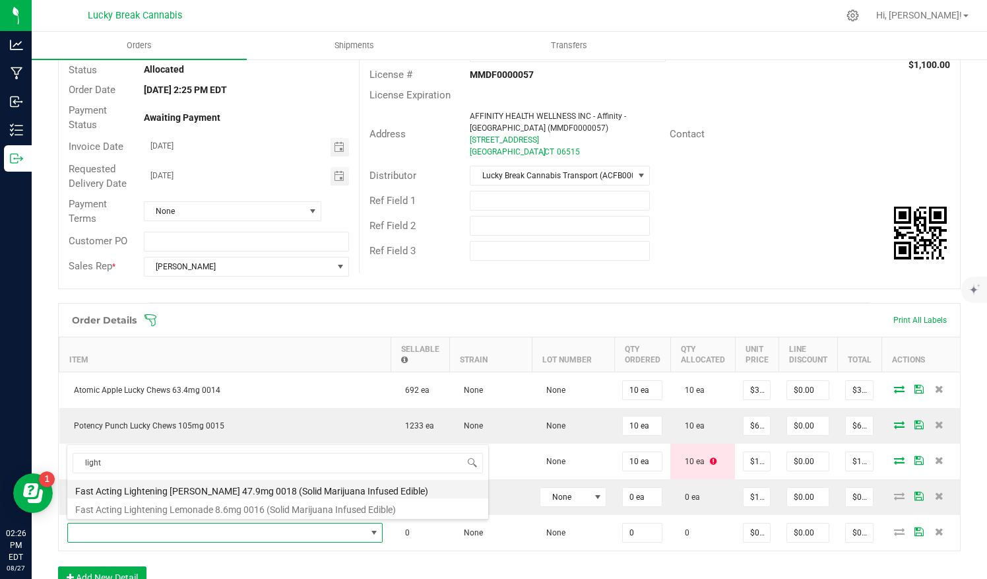
click at [213, 485] on li "Fast Acting Lightening [PERSON_NAME] 47.9mg 0018 (Solid Marijuana Infused Edibl…" at bounding box center [277, 489] width 421 height 18
type input "0 ea"
type input "$45.50000"
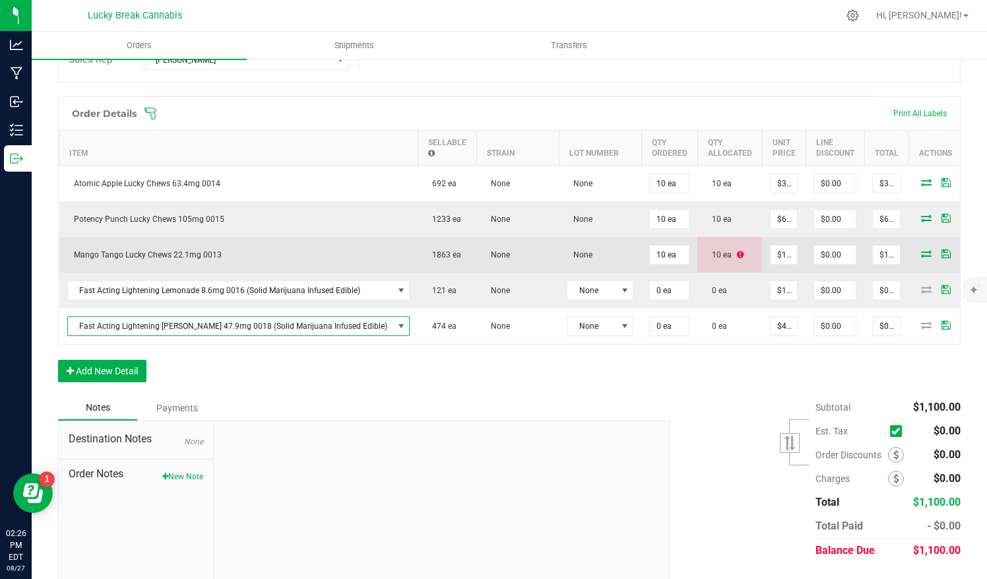
scroll to position [310, 0]
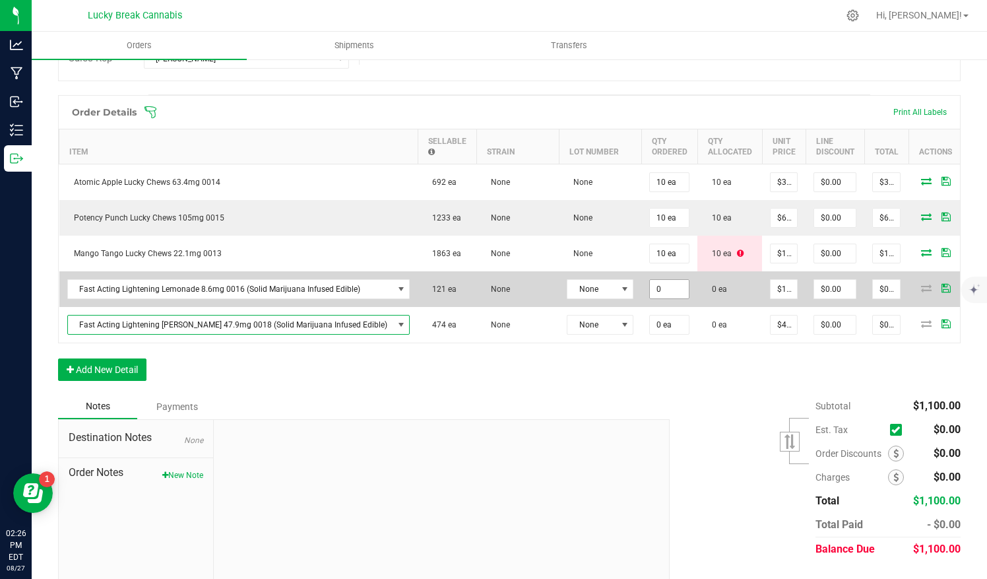
click at [650, 282] on input "0" at bounding box center [669, 289] width 39 height 18
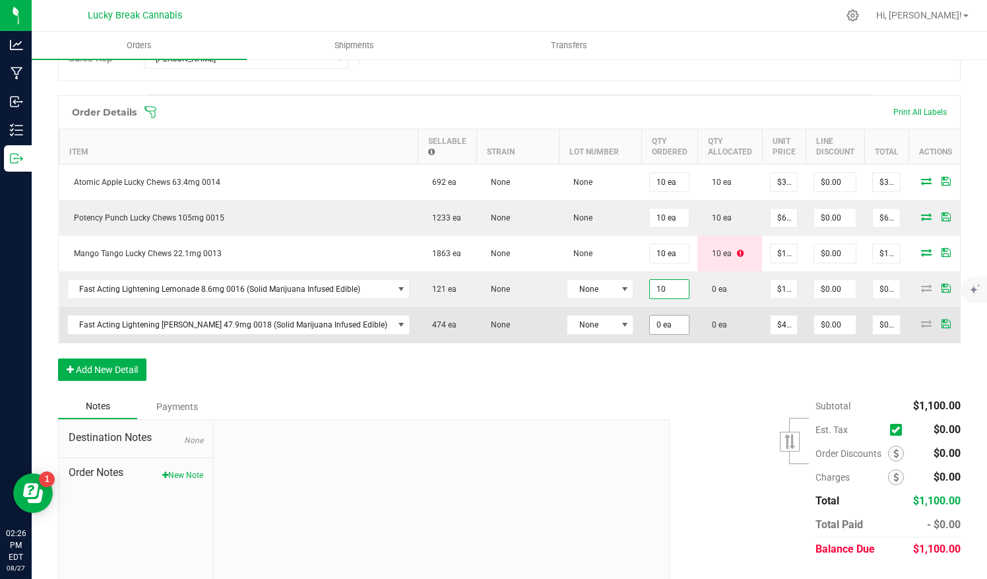
type input "10 ea"
type input "$137.50"
click at [650, 315] on input "0" at bounding box center [669, 324] width 39 height 18
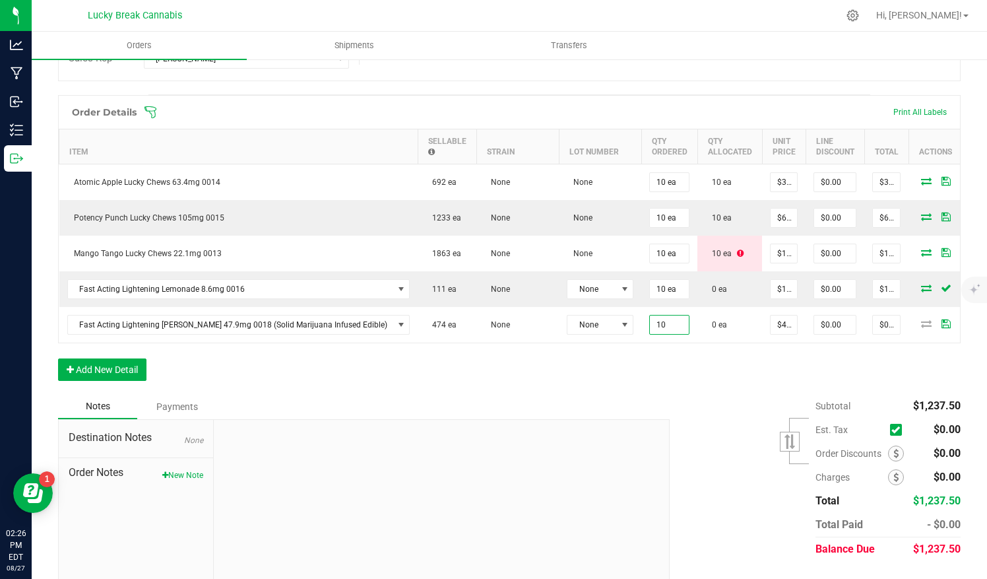
type input "10 ea"
type input "$455.00"
click at [659, 381] on div "Order Details Print All Labels Item Sellable Strain Lot Number Qty Ordered Qty …" at bounding box center [509, 244] width 903 height 299
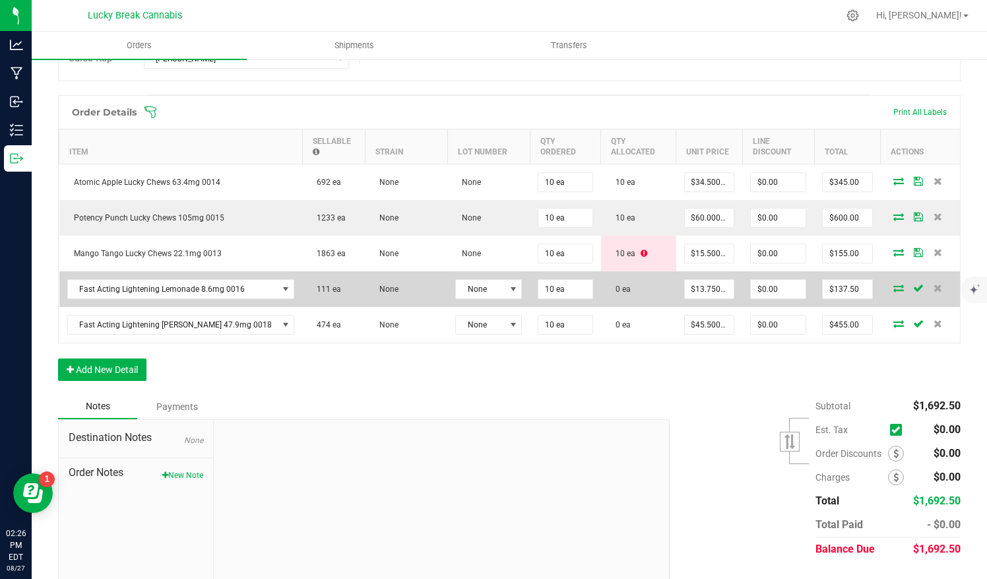
click at [894, 284] on icon at bounding box center [899, 288] width 11 height 8
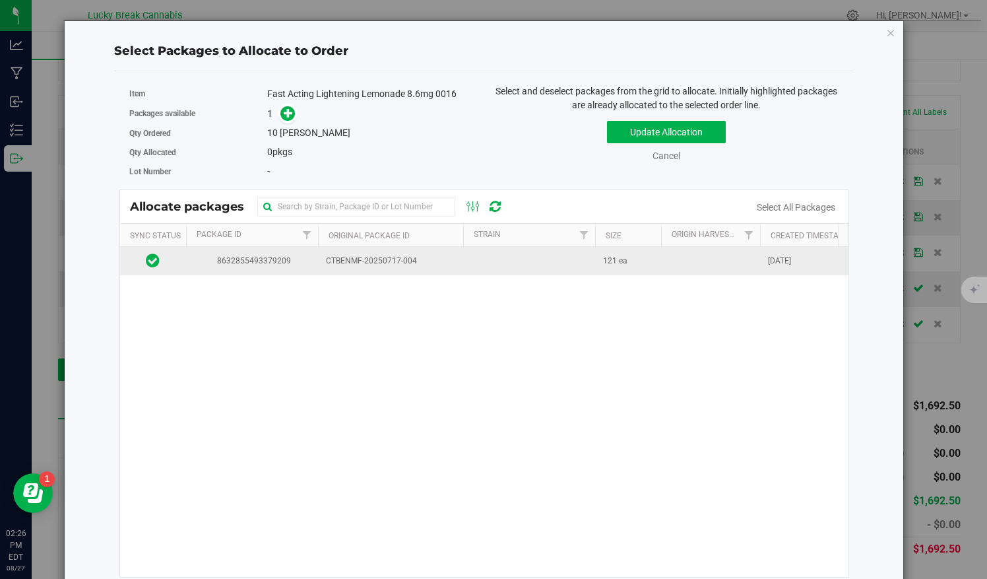
click at [326, 269] on td "CTBENMF-20250717-004" at bounding box center [390, 261] width 145 height 28
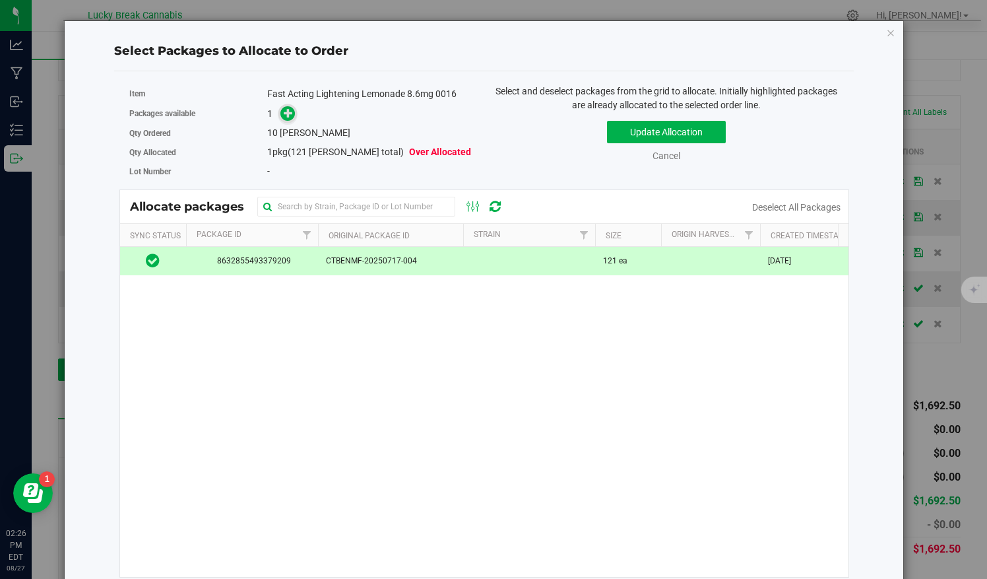
click at [286, 115] on icon at bounding box center [288, 112] width 9 height 9
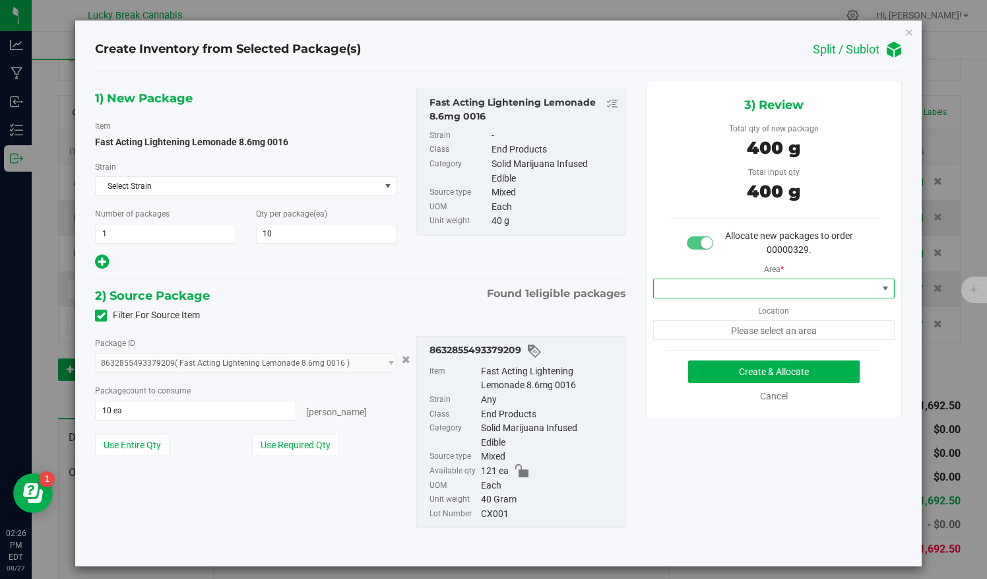
click at [762, 281] on span at bounding box center [765, 288] width 223 height 18
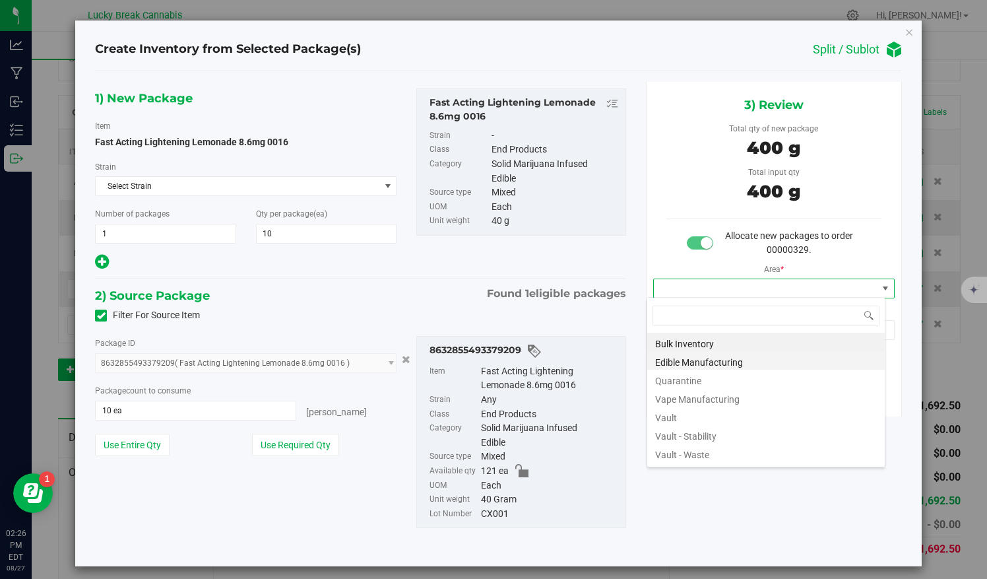
scroll to position [19, 239]
click at [661, 416] on li "Vault" at bounding box center [766, 416] width 238 height 18
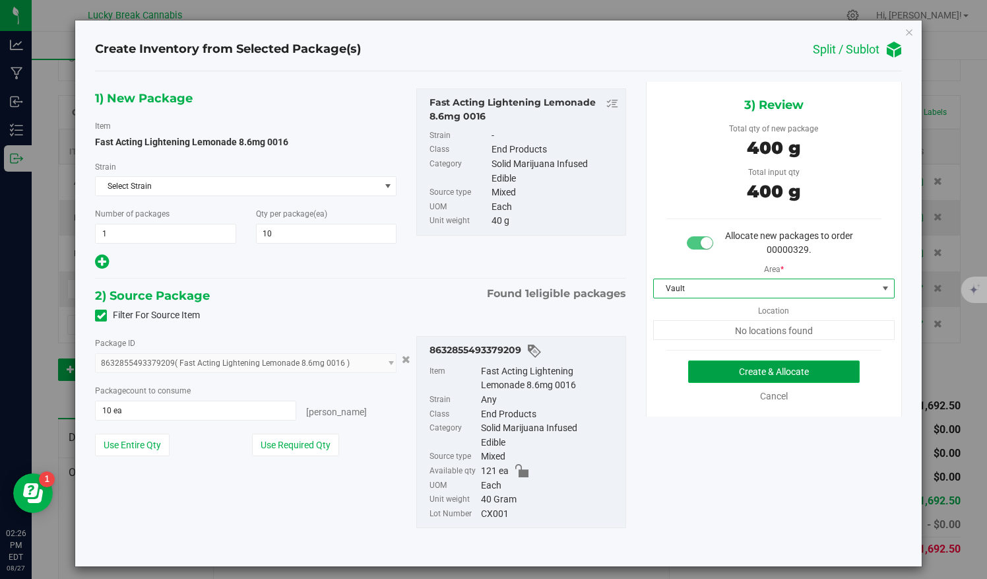
click at [711, 370] on button "Create & Allocate" at bounding box center [774, 371] width 172 height 22
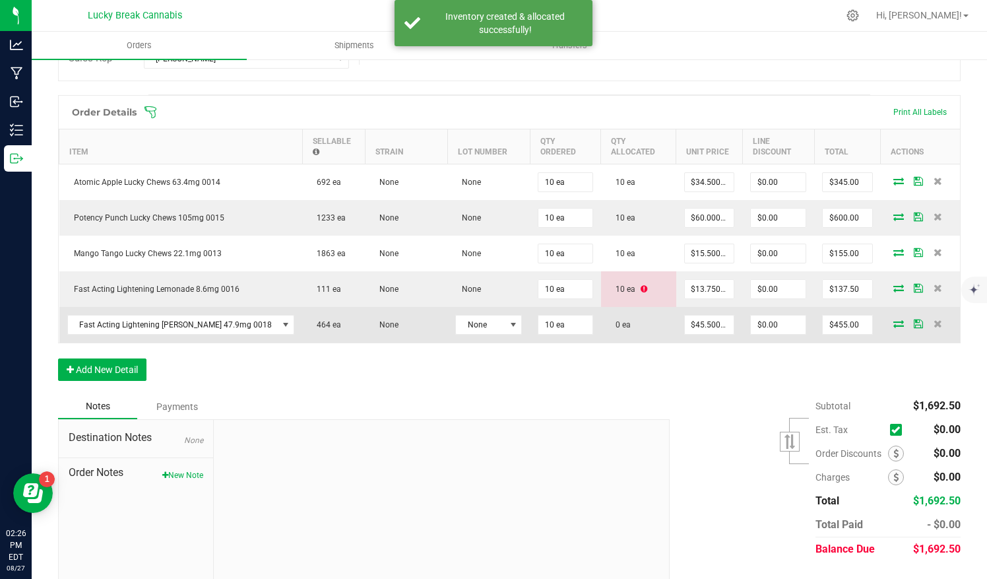
click at [894, 322] on icon at bounding box center [899, 323] width 11 height 8
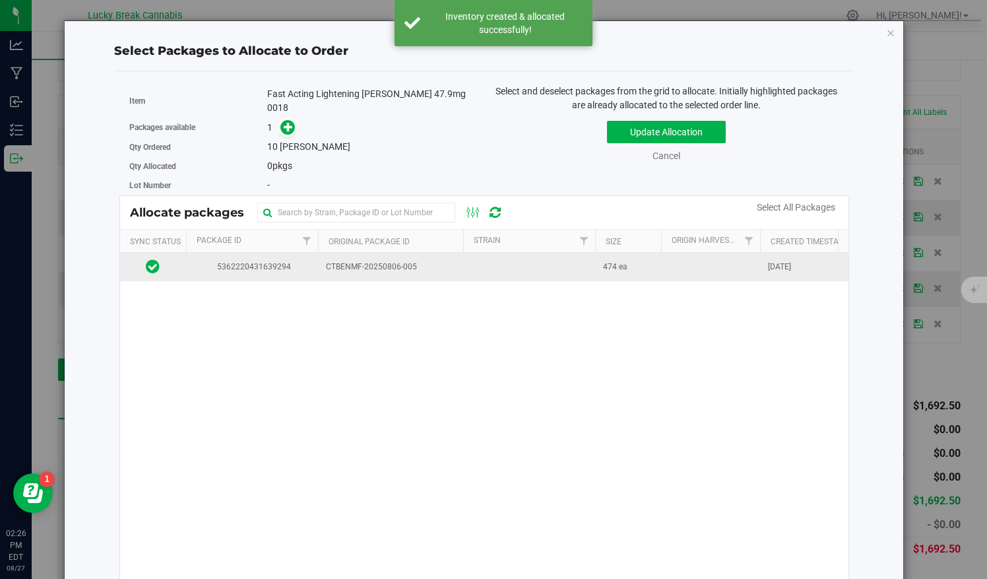
click at [457, 260] on td "CTBENMF-20250806-005" at bounding box center [390, 267] width 145 height 28
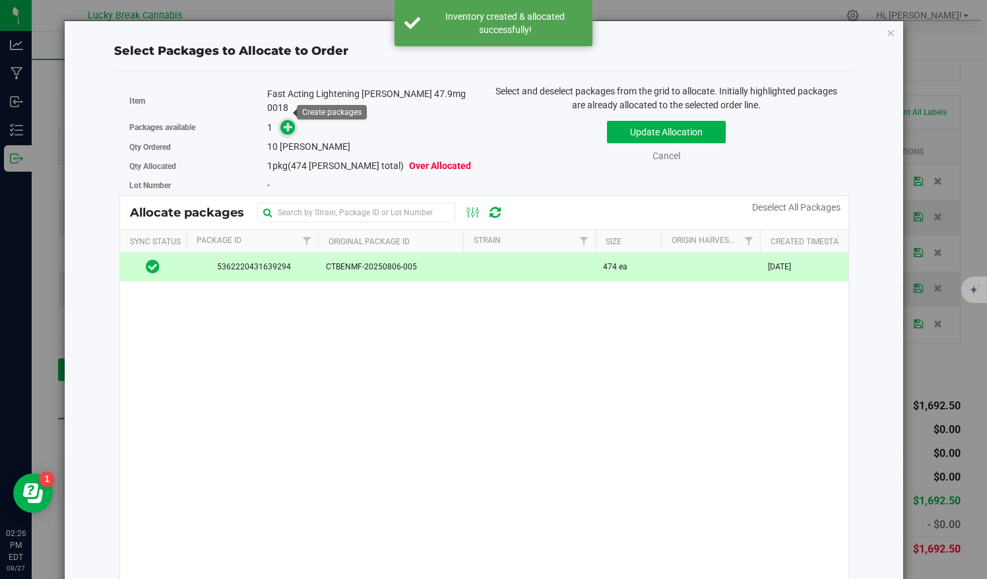
click at [282, 120] on span at bounding box center [287, 127] width 15 height 15
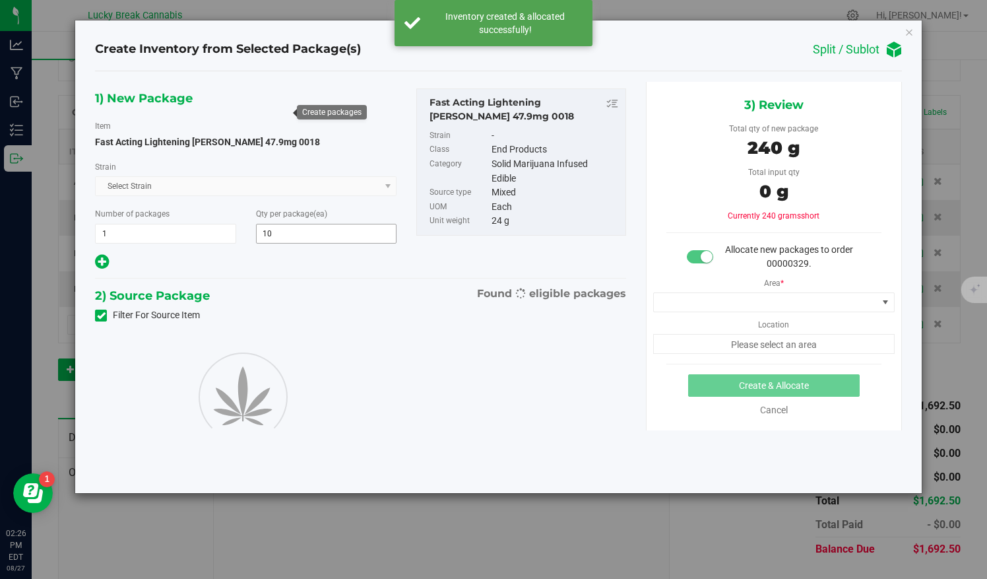
type input "10"
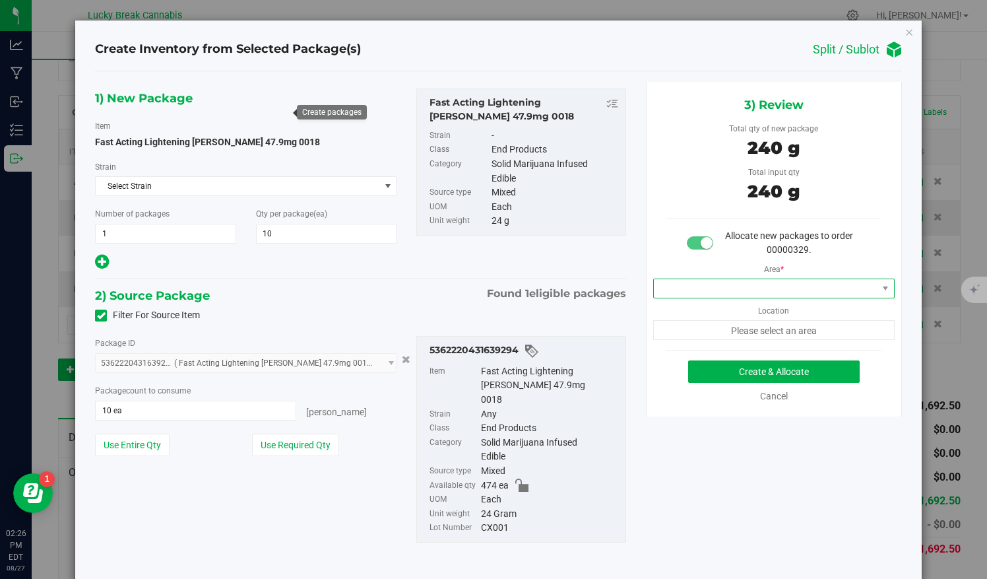
click at [730, 281] on span at bounding box center [765, 288] width 223 height 18
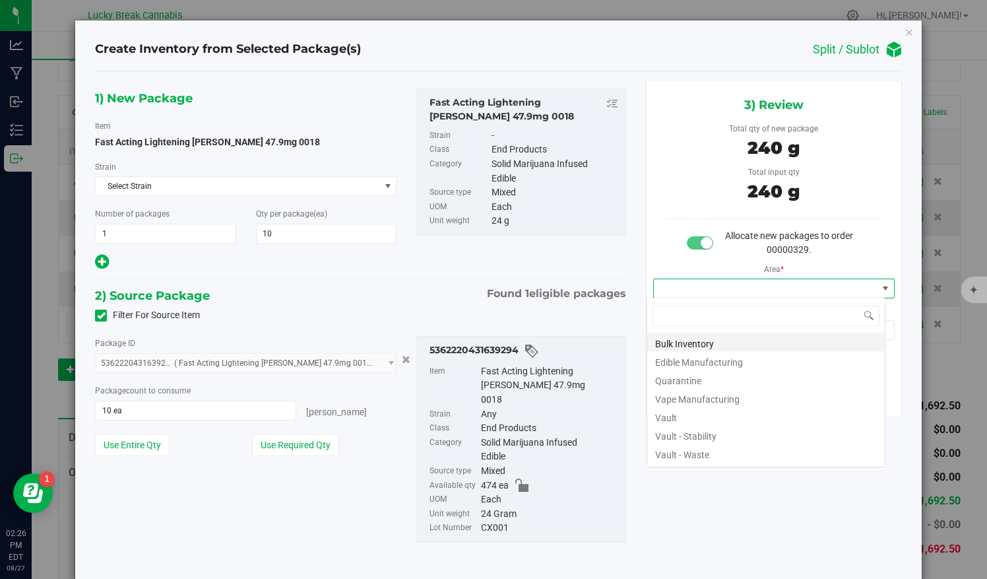
scroll to position [19, 239]
click at [664, 409] on li "Vault" at bounding box center [766, 416] width 238 height 18
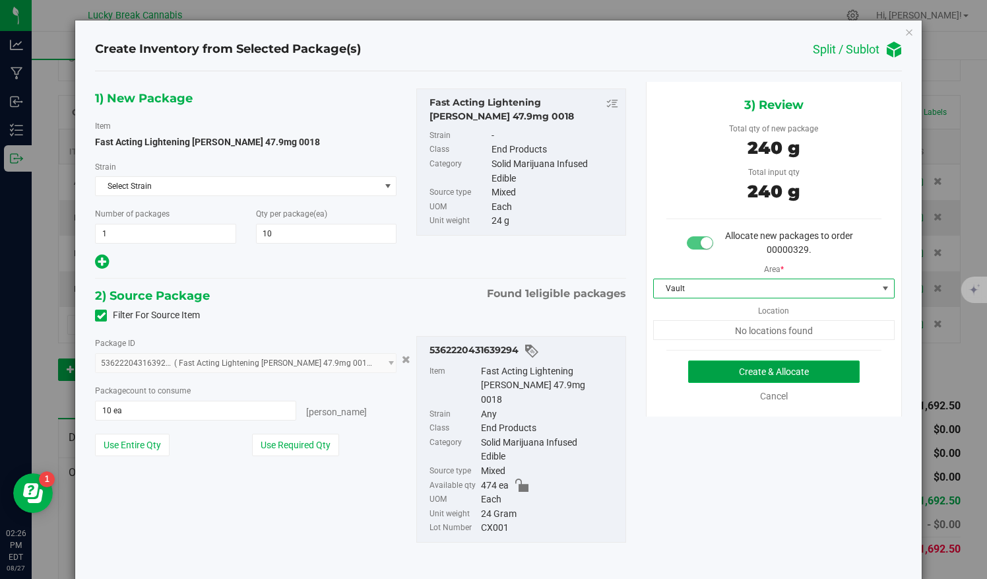
click at [730, 375] on button "Create & Allocate" at bounding box center [774, 371] width 172 height 22
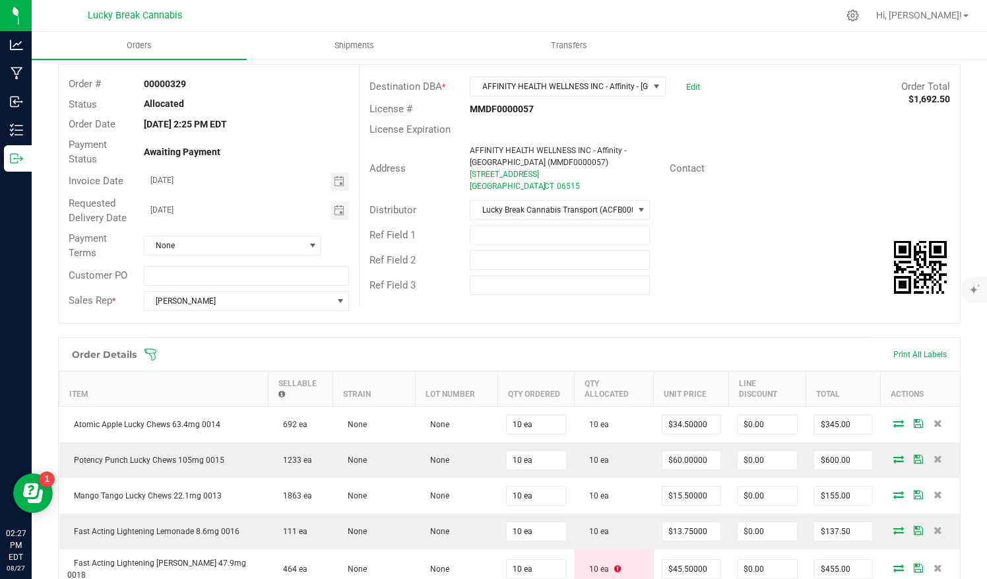
scroll to position [46, 0]
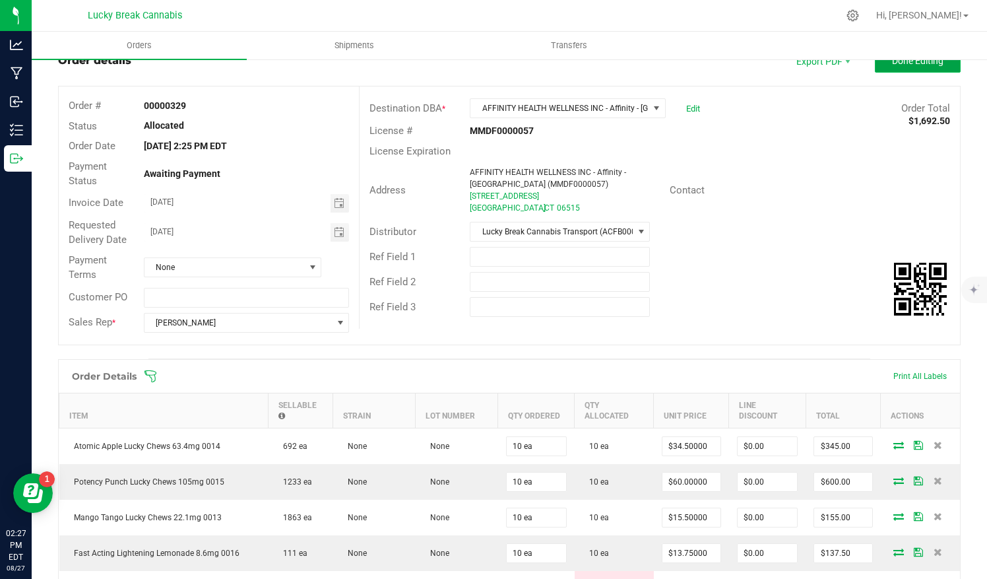
click at [879, 66] on button "Done Editing" at bounding box center [918, 61] width 86 height 24
